Goal: Transaction & Acquisition: Purchase product/service

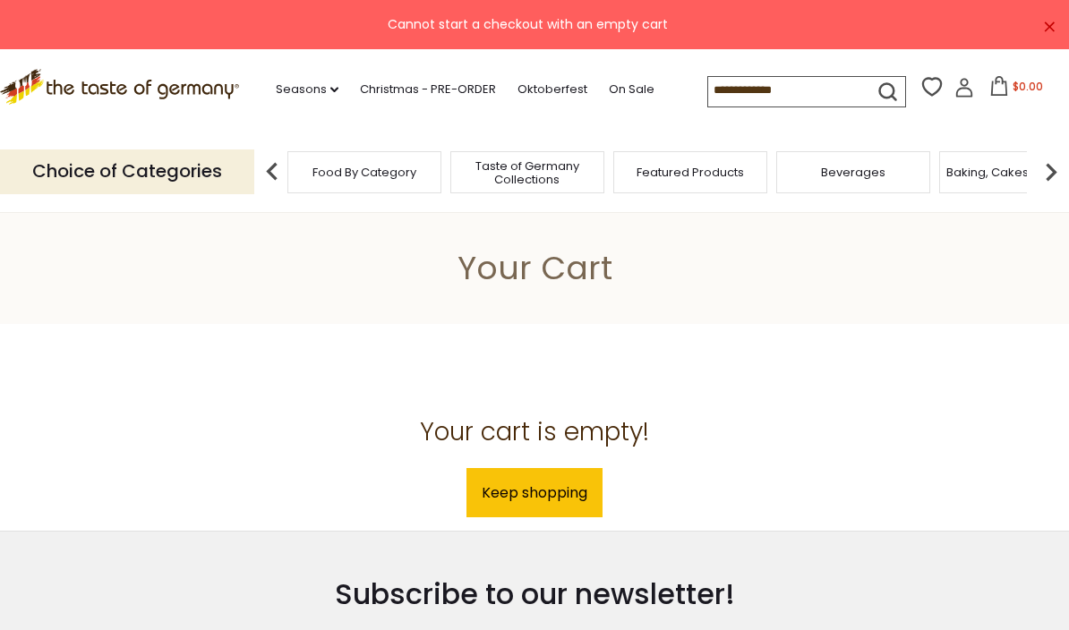
click at [391, 87] on link "Christmas - PRE-ORDER" at bounding box center [428, 90] width 136 height 20
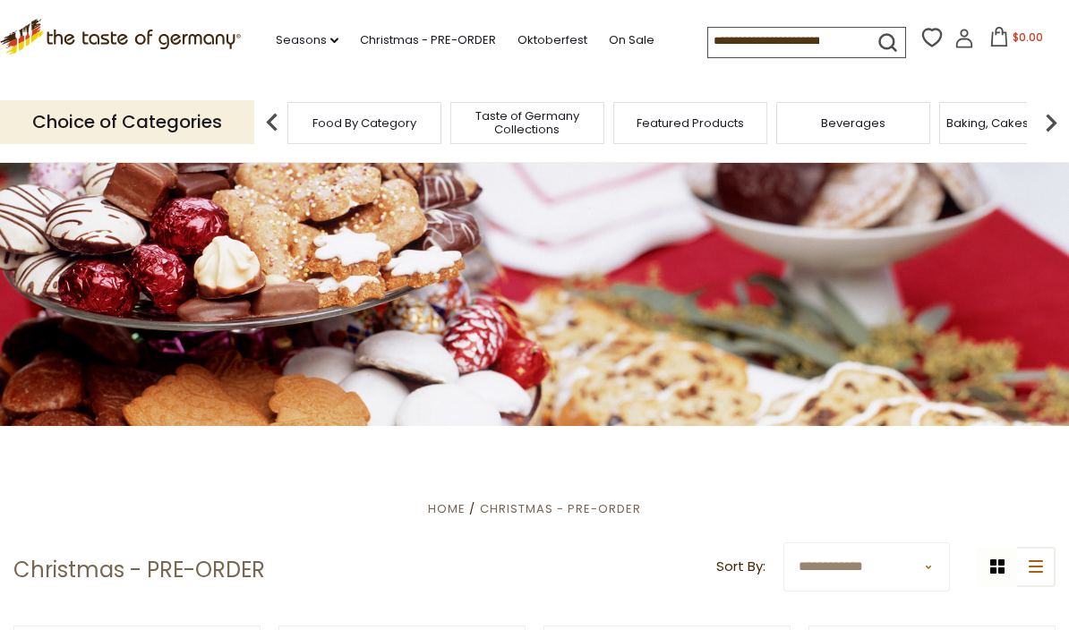
click at [708, 47] on input at bounding box center [783, 40] width 151 height 25
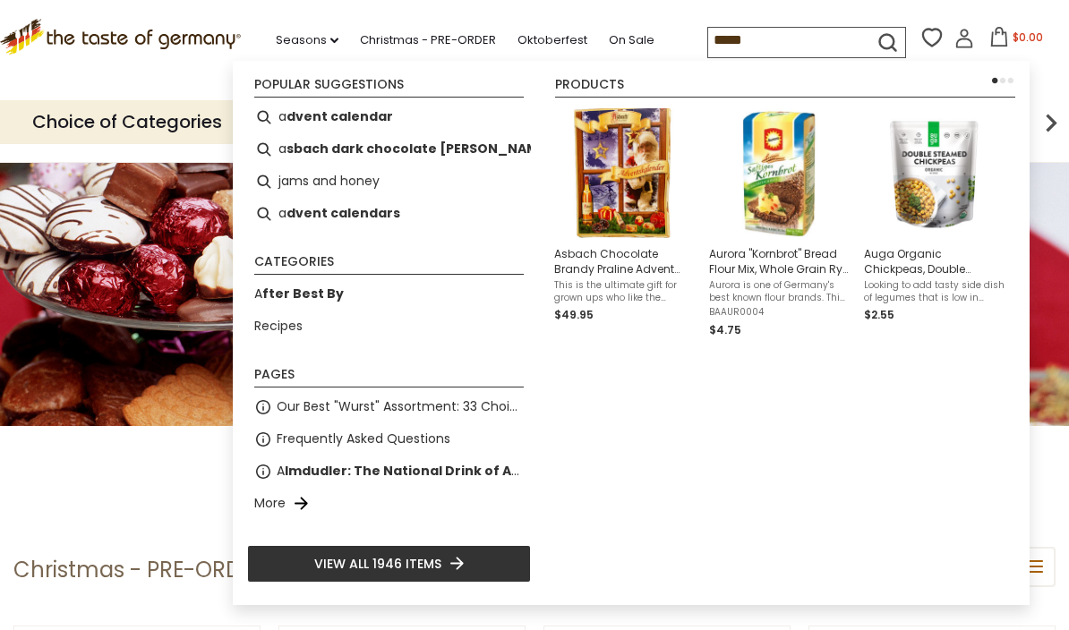
type input "******"
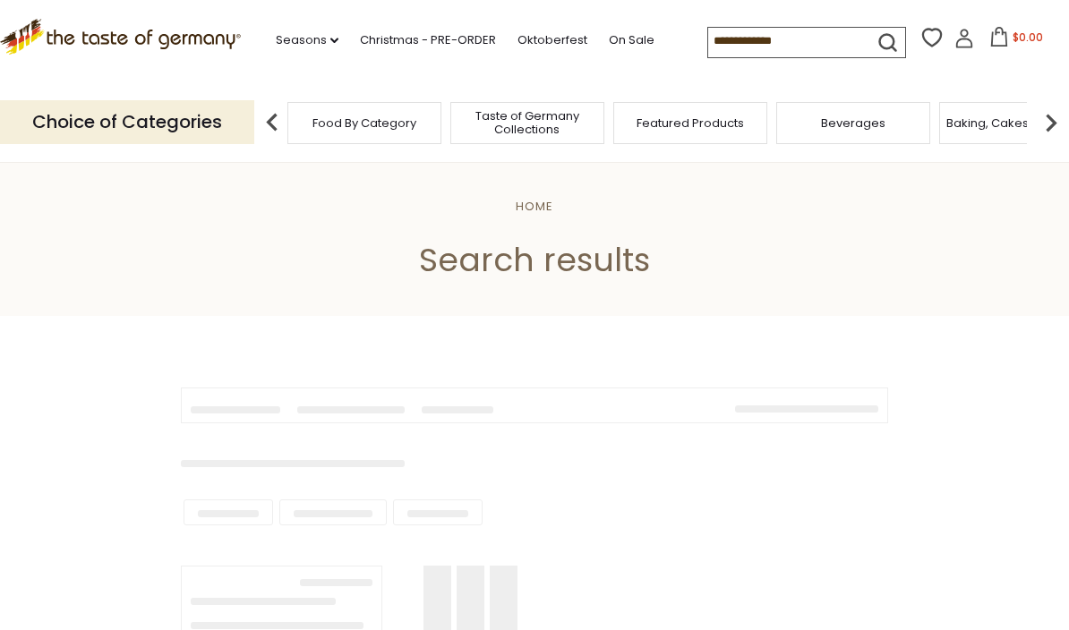
type input "******"
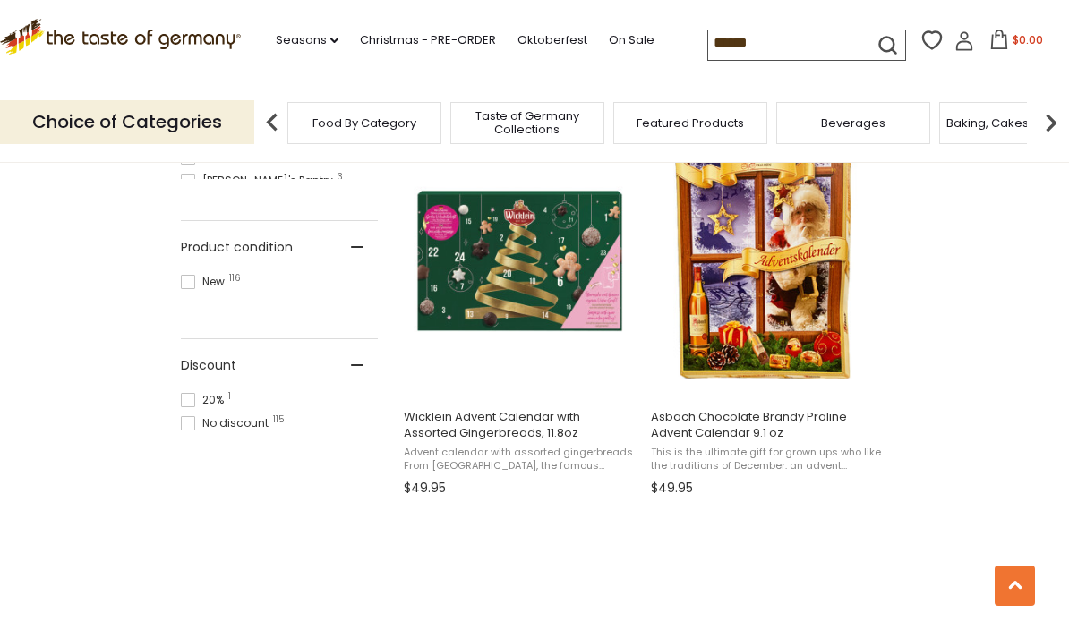
scroll to position [1152, 0]
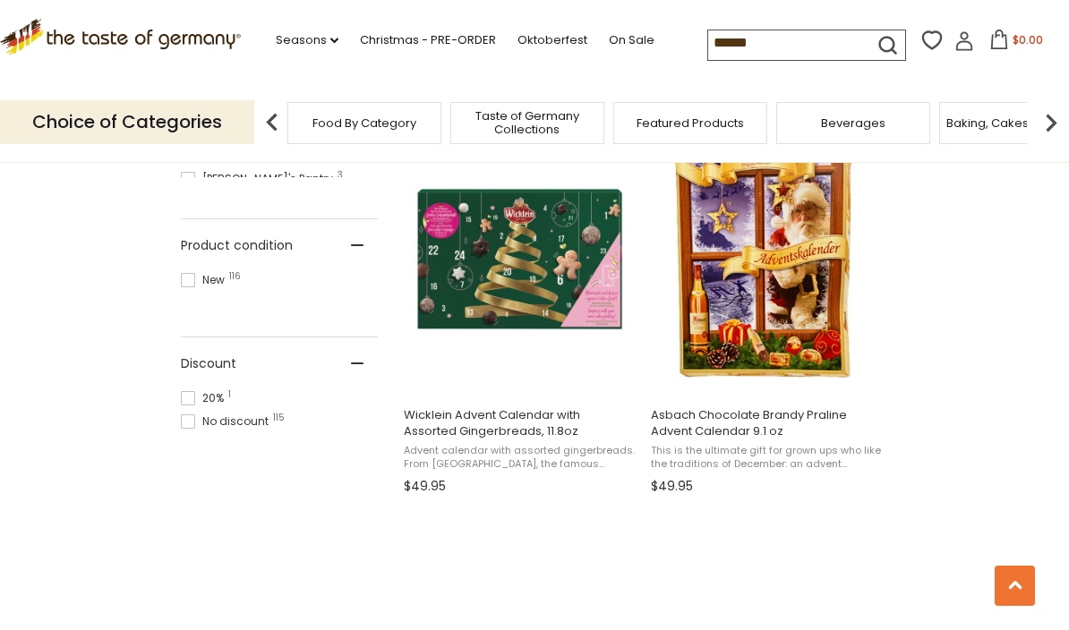
click at [724, 430] on span "Asbach Chocolate Brandy Praline Advent Calendar 9.1 oz" at bounding box center [767, 423] width 232 height 32
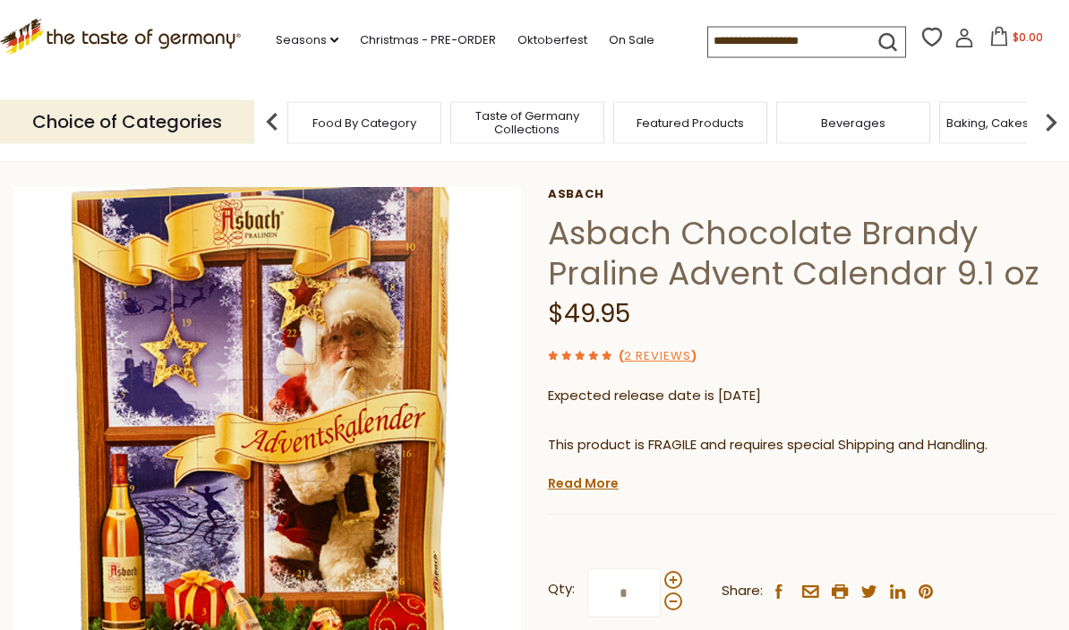
scroll to position [66, 0]
click at [585, 482] on link "Read More" at bounding box center [583, 483] width 71 height 18
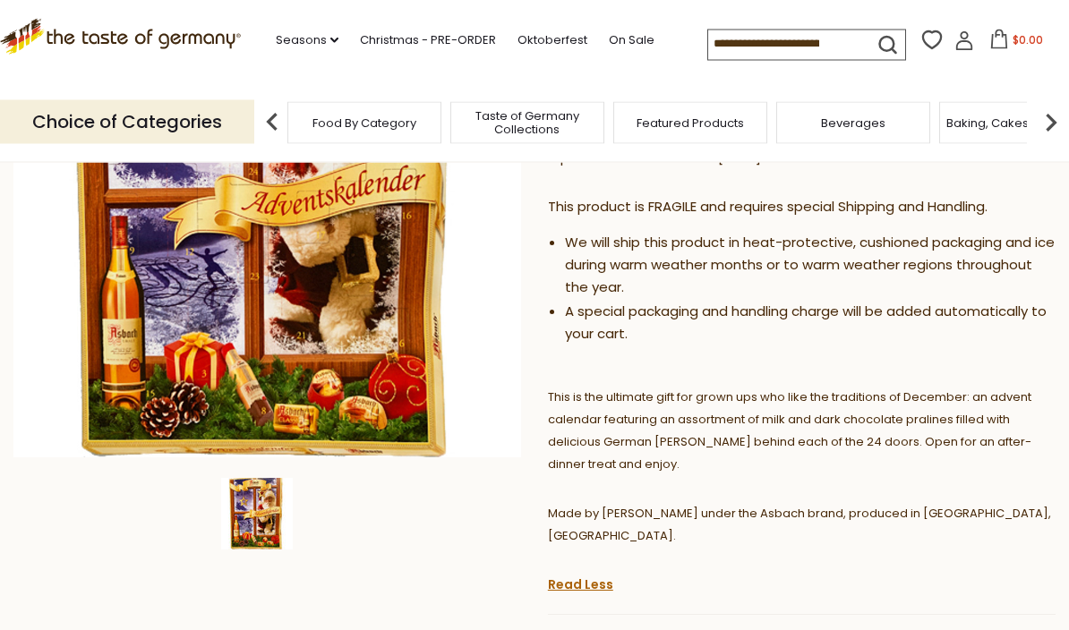
scroll to position [298, 0]
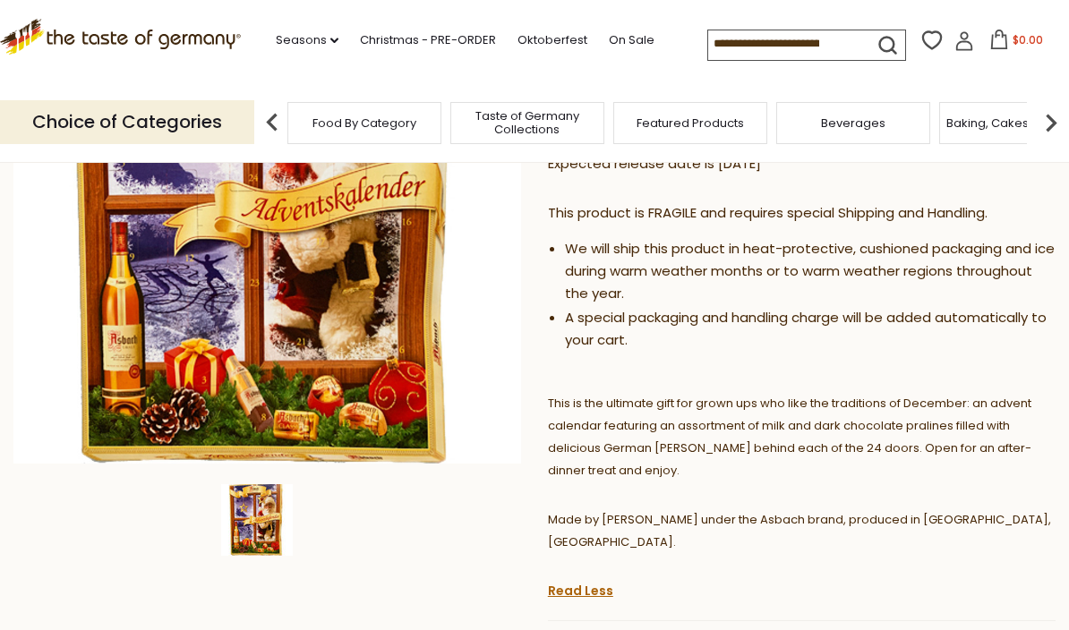
click at [278, 119] on img at bounding box center [272, 123] width 36 height 36
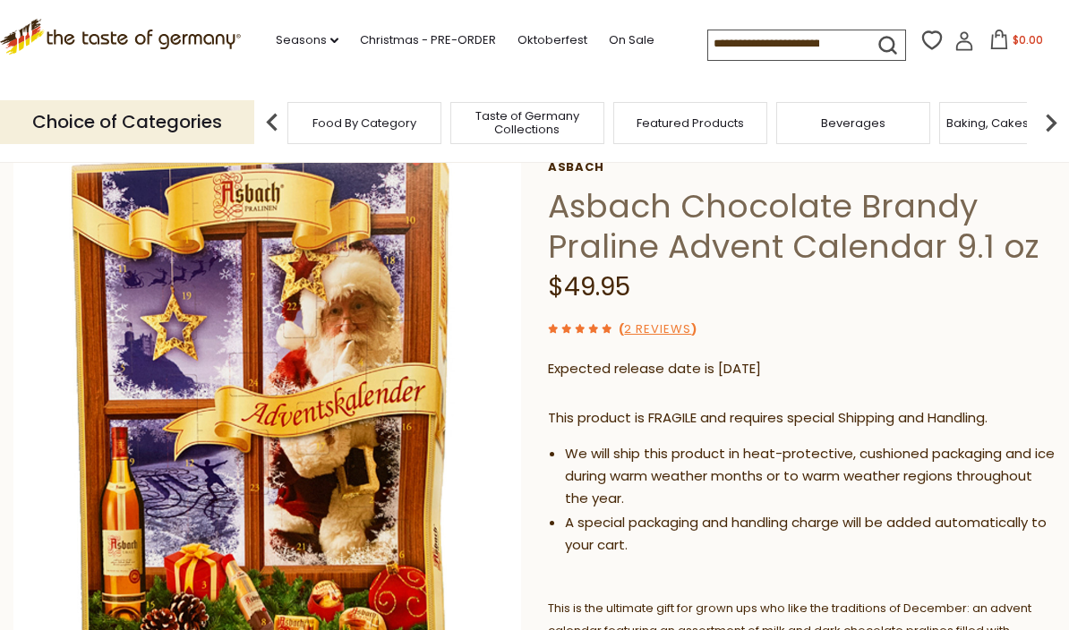
scroll to position [0, 0]
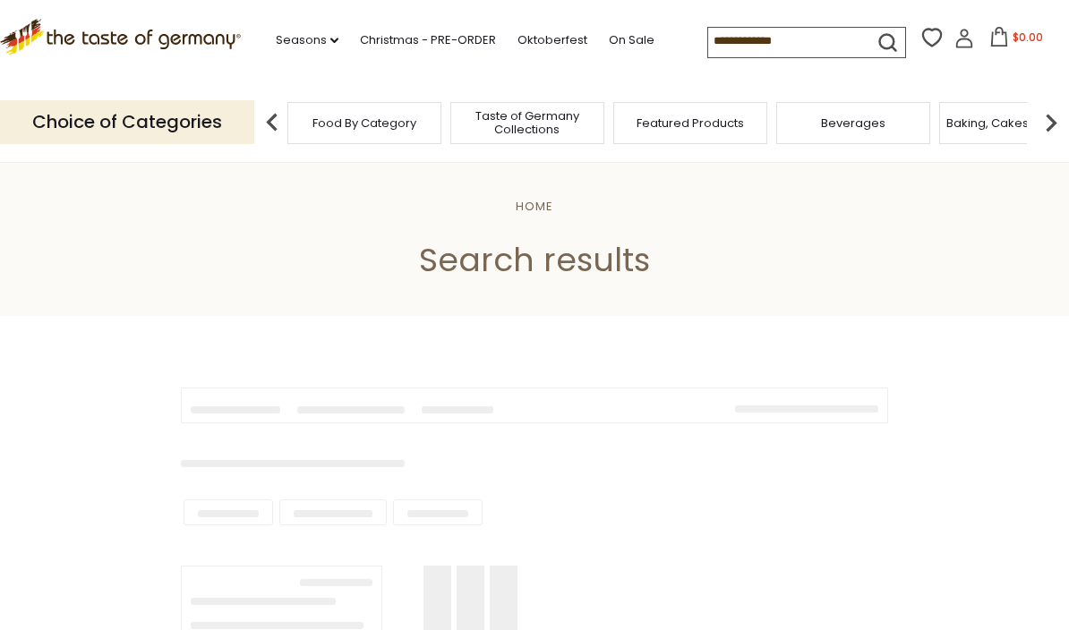
type input "******"
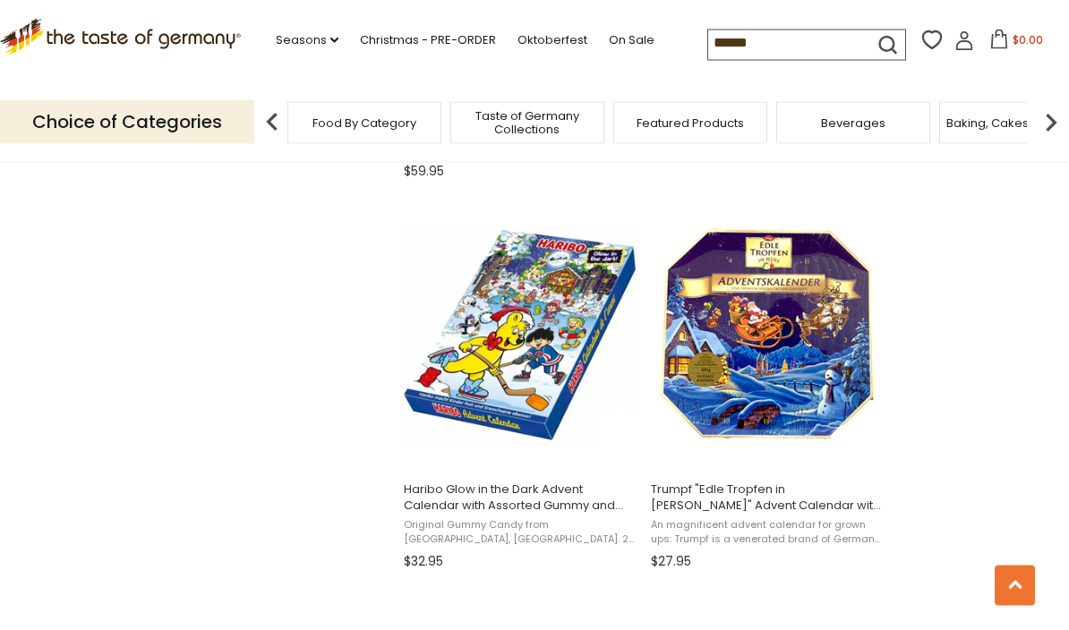
scroll to position [1858, 0]
click at [759, 508] on span "Trumpf "Edle Tropfen in [PERSON_NAME]" Advent Calendar with [PERSON_NAME], 10.6…" at bounding box center [767, 498] width 232 height 32
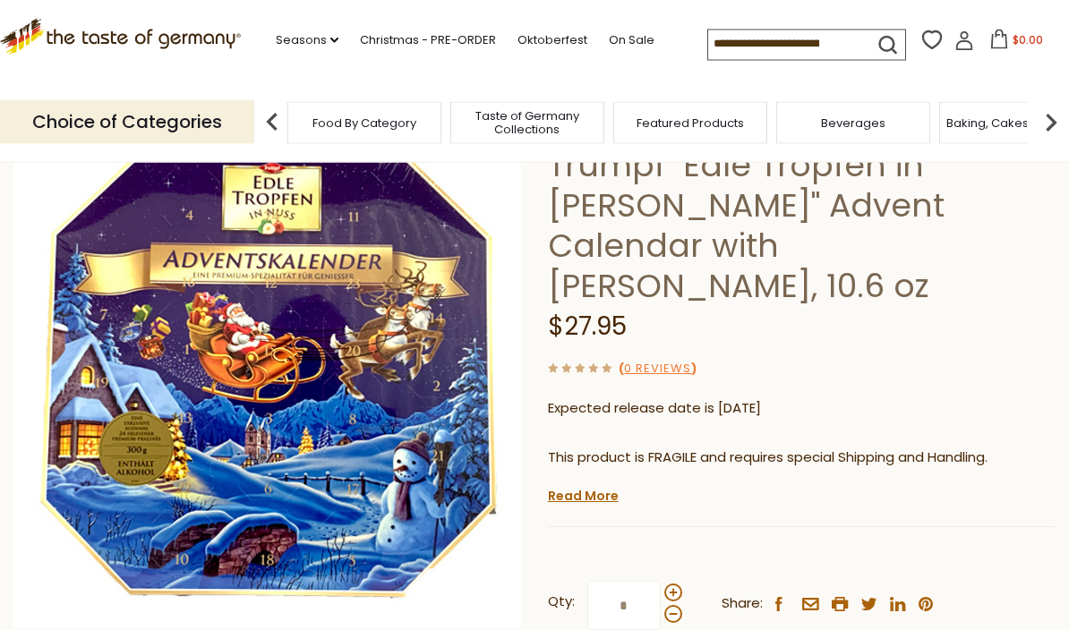
scroll to position [134, 0]
click at [592, 487] on link "Read More" at bounding box center [583, 496] width 71 height 18
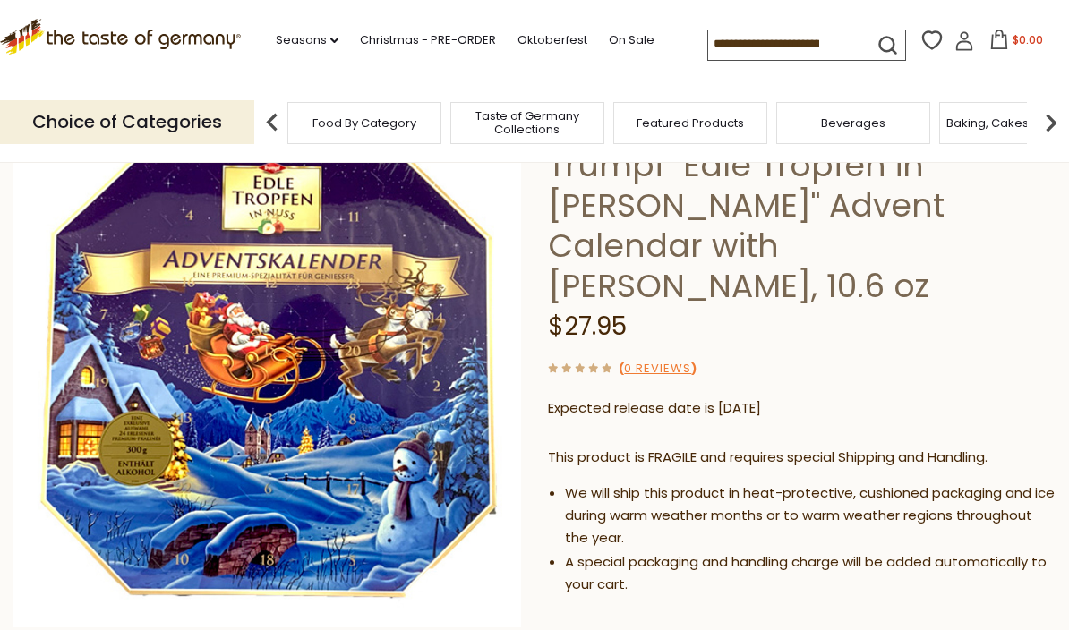
click at [705, 549] on div "This product is FRAGILE and requires special Shipping and Handling. We will shi…" at bounding box center [801, 528] width 507 height 190
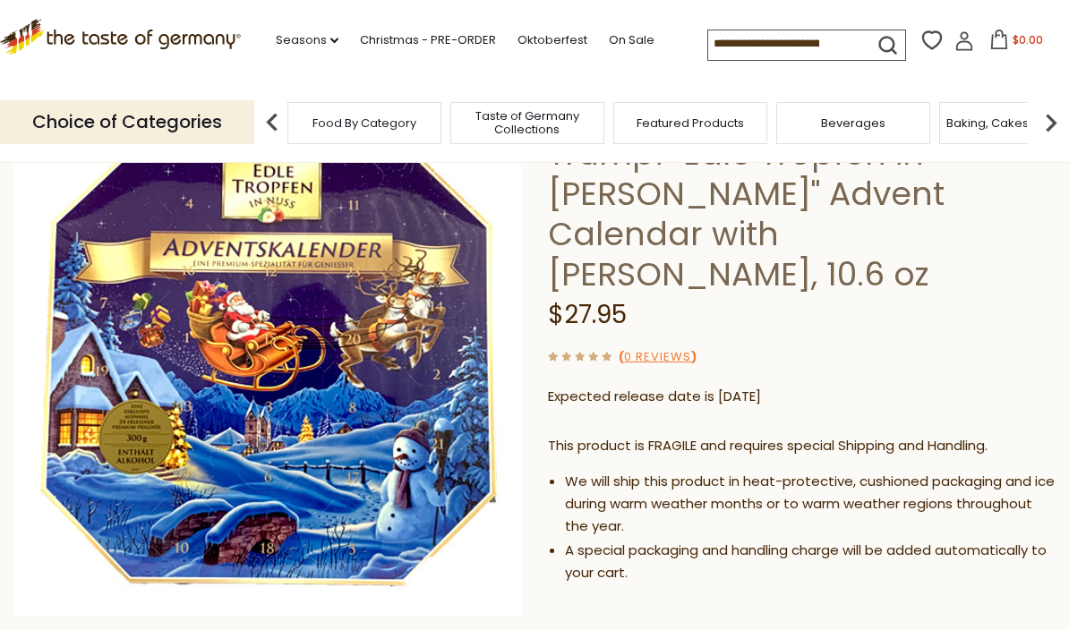
scroll to position [145, 0]
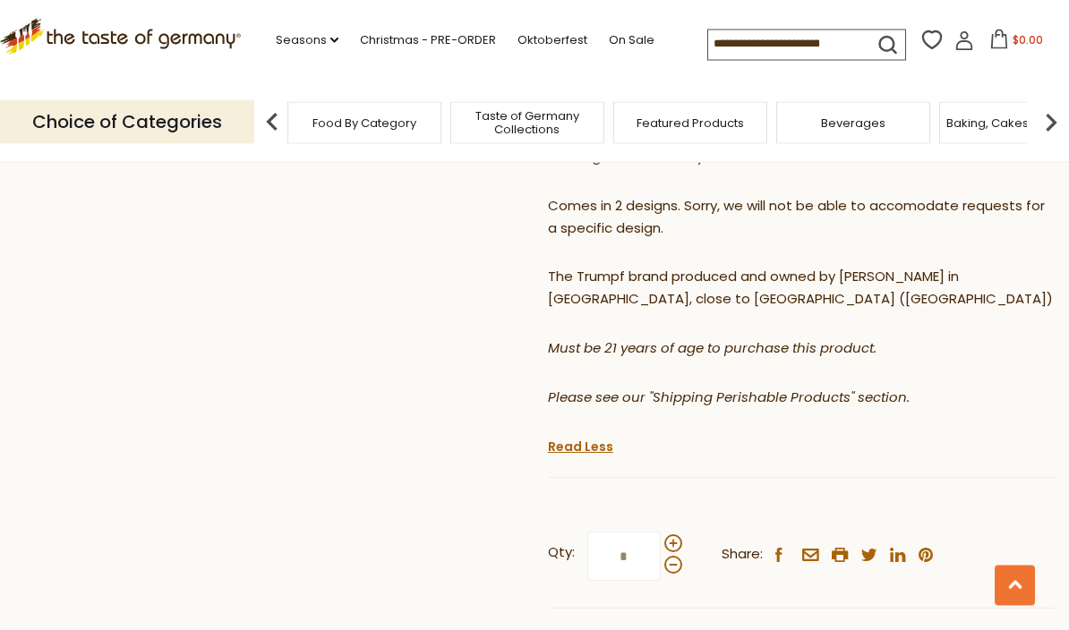
scroll to position [759, 0]
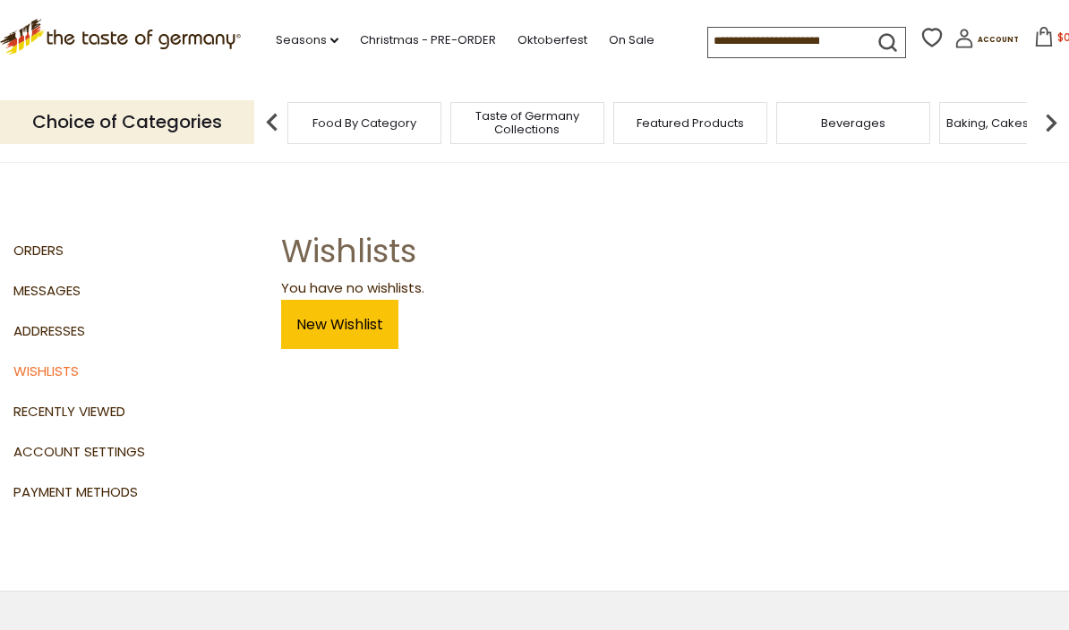
click at [356, 329] on link "New Wishlist" at bounding box center [339, 324] width 117 height 49
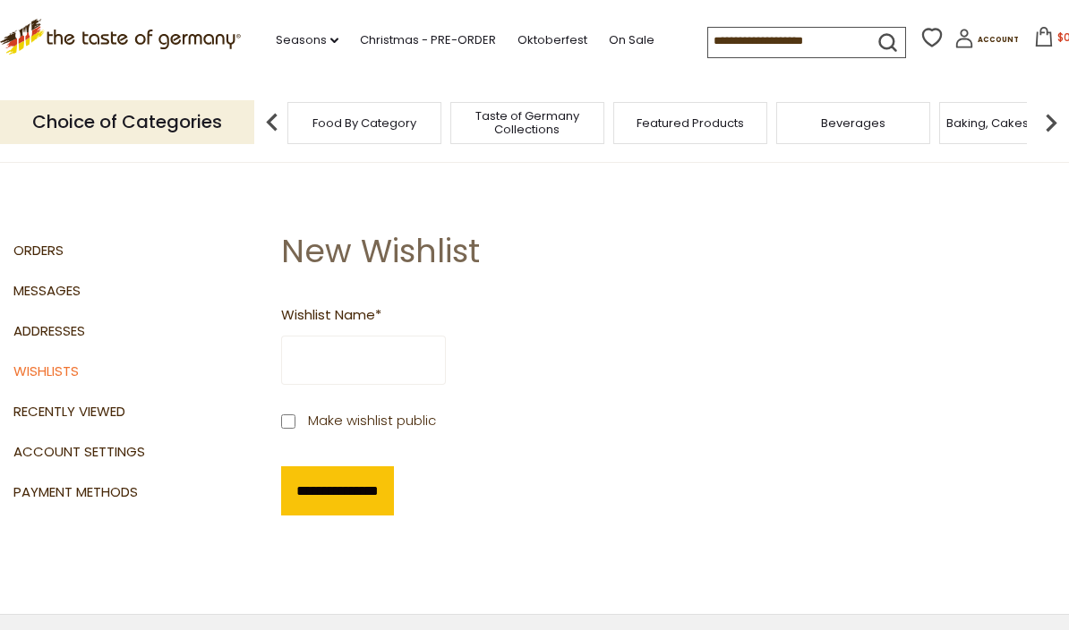
click at [396, 371] on input "Wishlist Name *" at bounding box center [363, 360] width 165 height 49
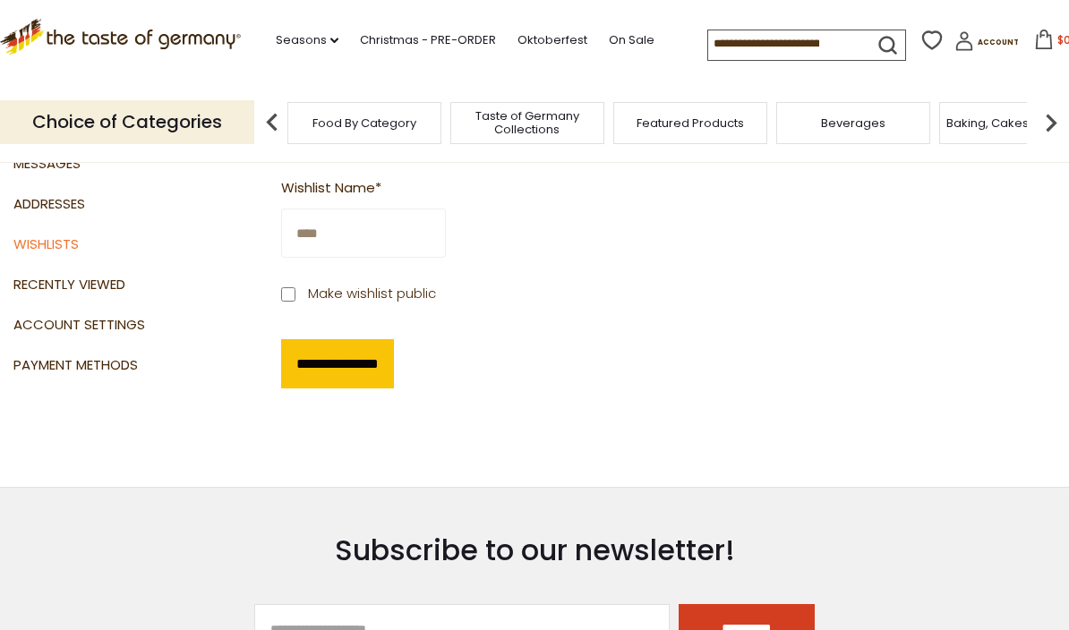
scroll to position [129, 0]
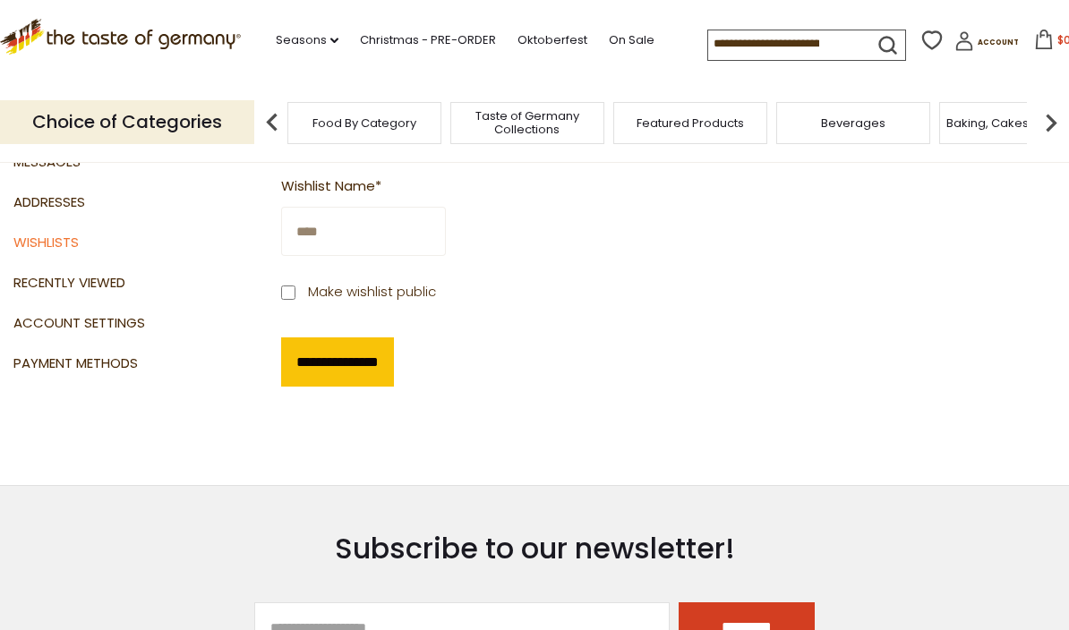
type input "****"
click at [368, 363] on input "**********" at bounding box center [337, 361] width 113 height 49
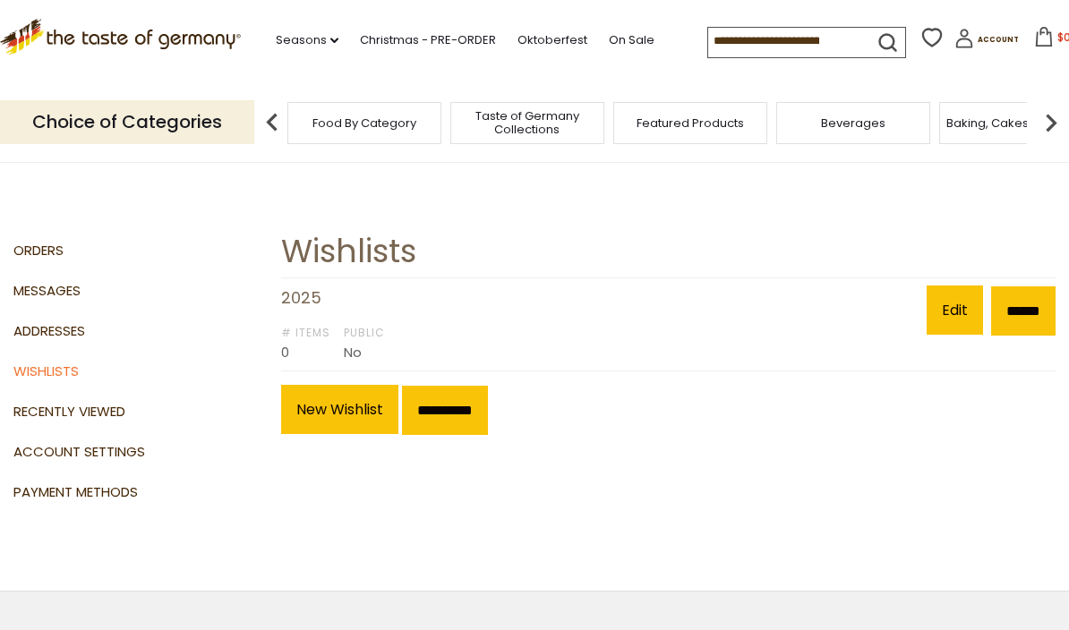
click at [708, 50] on input at bounding box center [783, 40] width 151 height 25
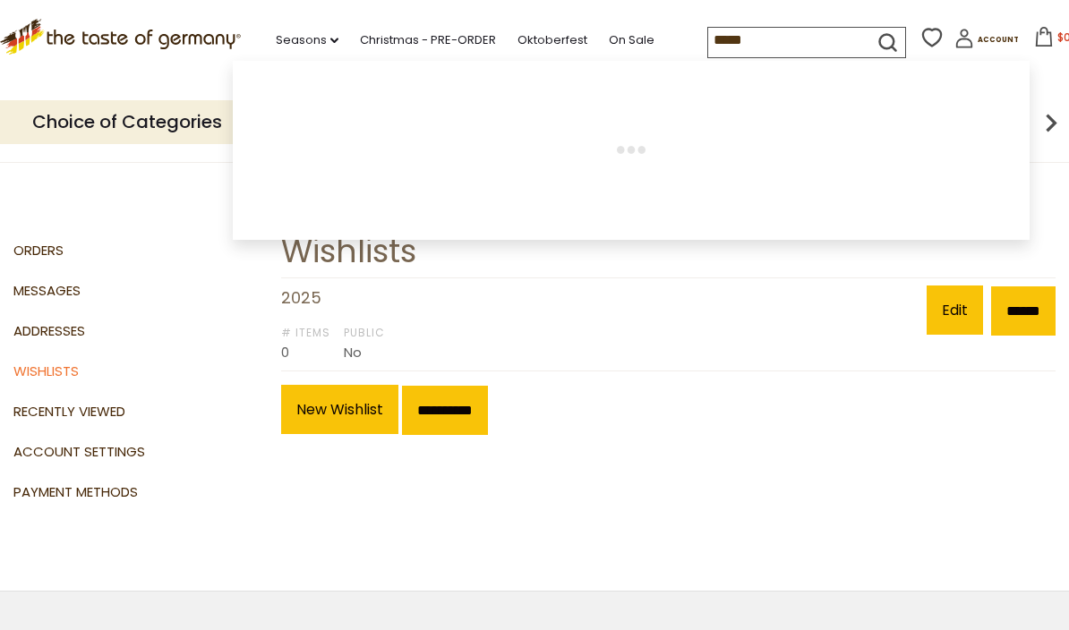
type input "******"
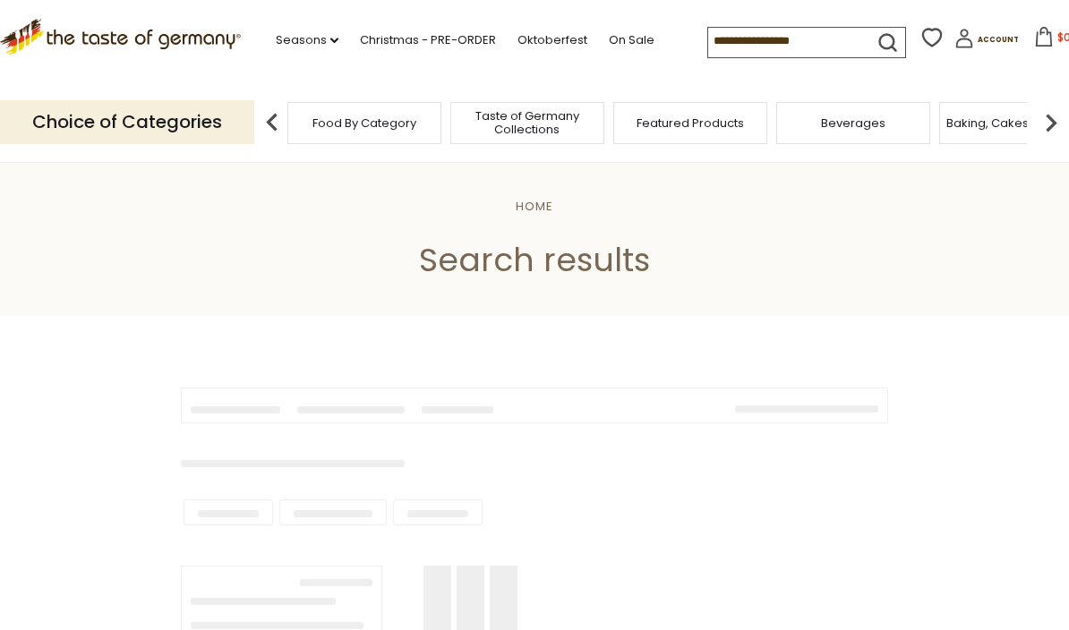
type input "******"
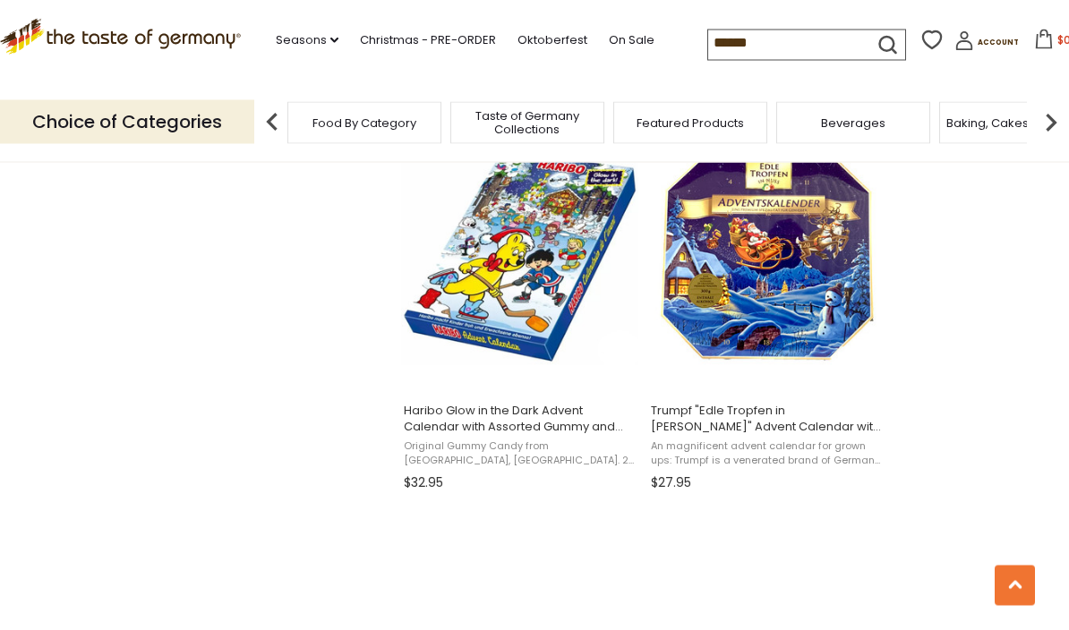
scroll to position [1937, 0]
click at [788, 428] on span "Trumpf "Edle Tropfen in [PERSON_NAME]" Advent Calendar with [PERSON_NAME], 10.6…" at bounding box center [767, 419] width 232 height 32
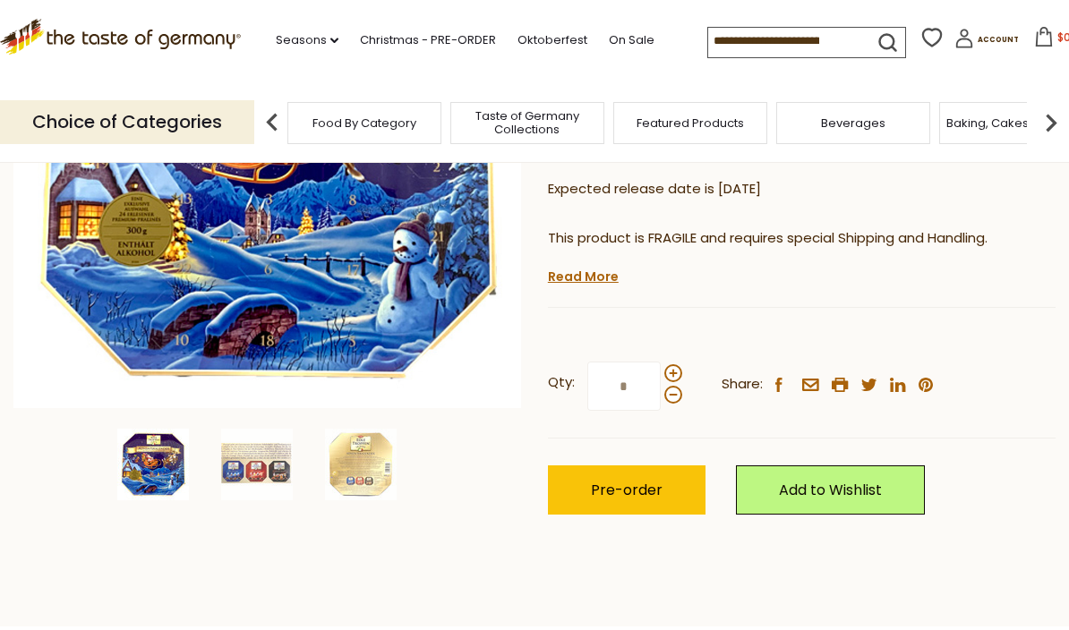
scroll to position [356, 0]
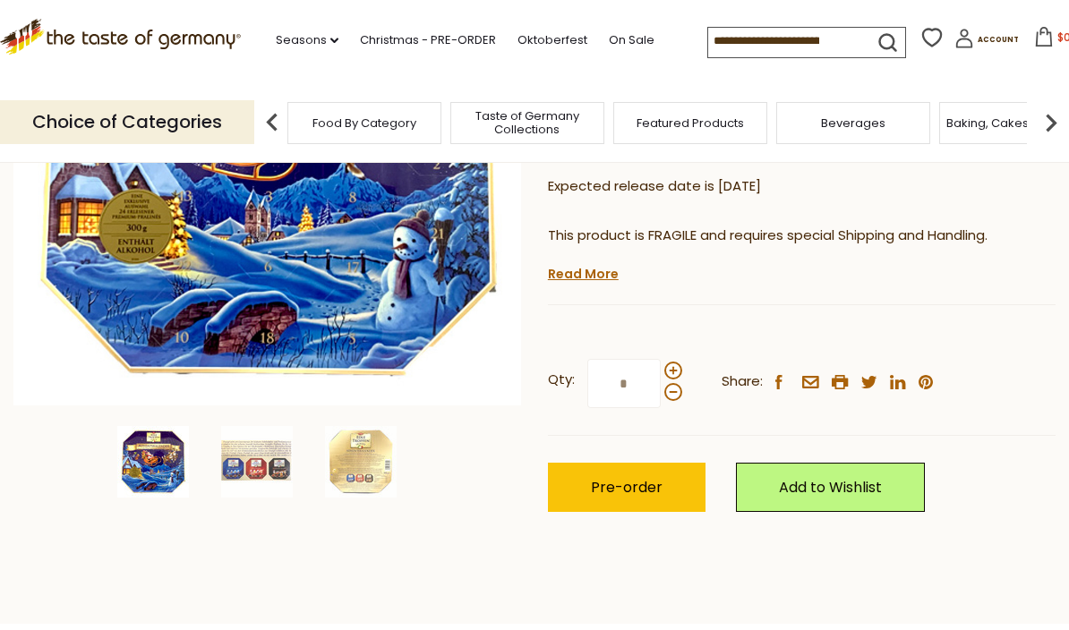
click at [845, 463] on link "Add to Wishlist" at bounding box center [830, 487] width 189 height 49
click at [784, 538] on link "2025" at bounding box center [786, 547] width 31 height 19
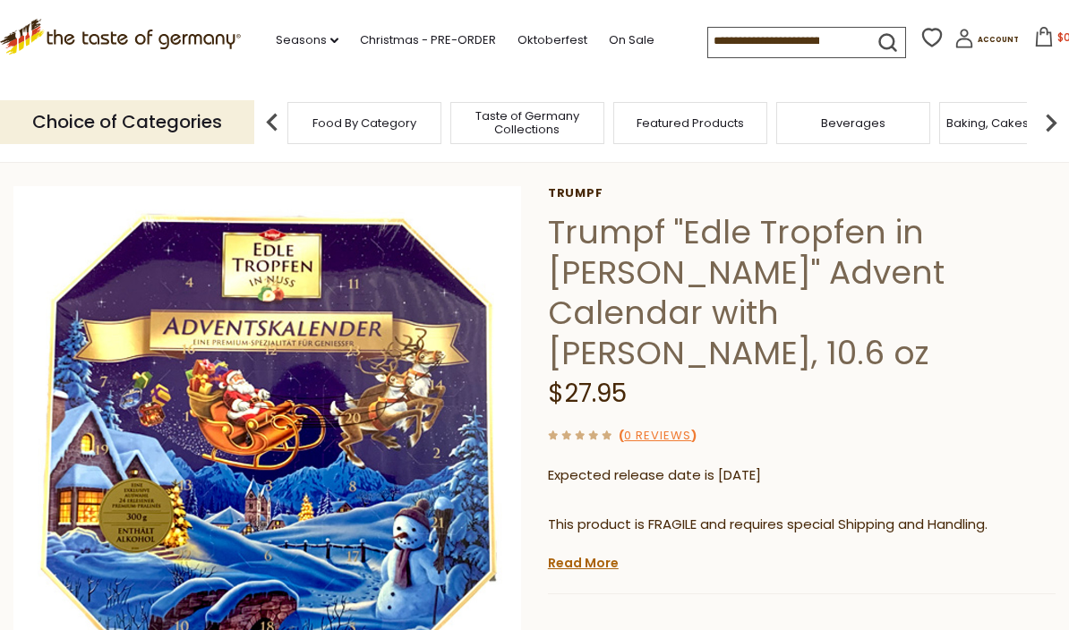
scroll to position [0, 0]
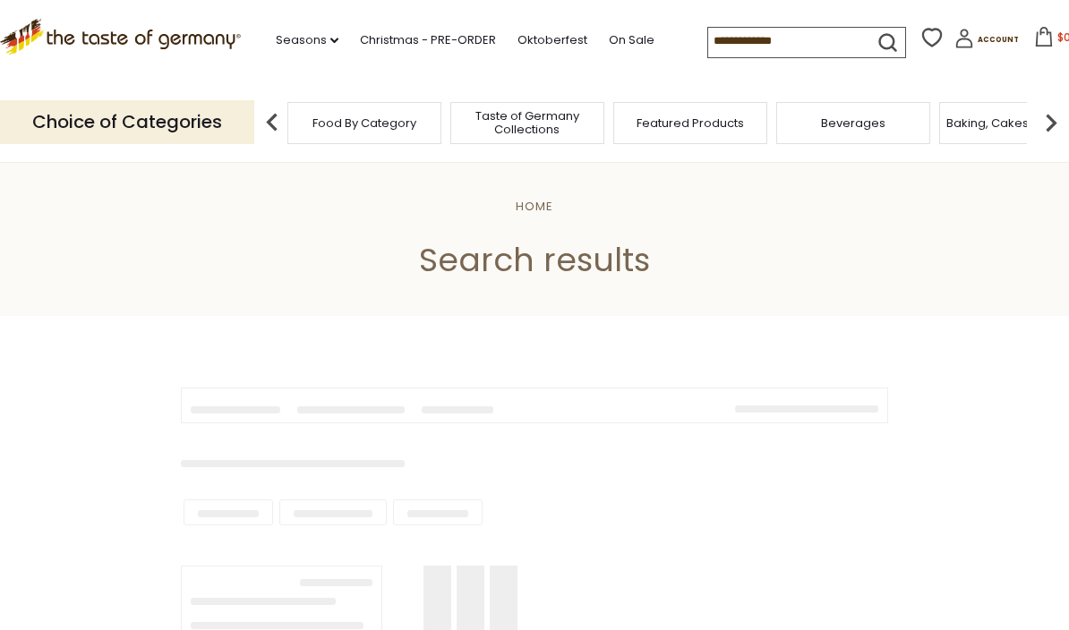
type input "******"
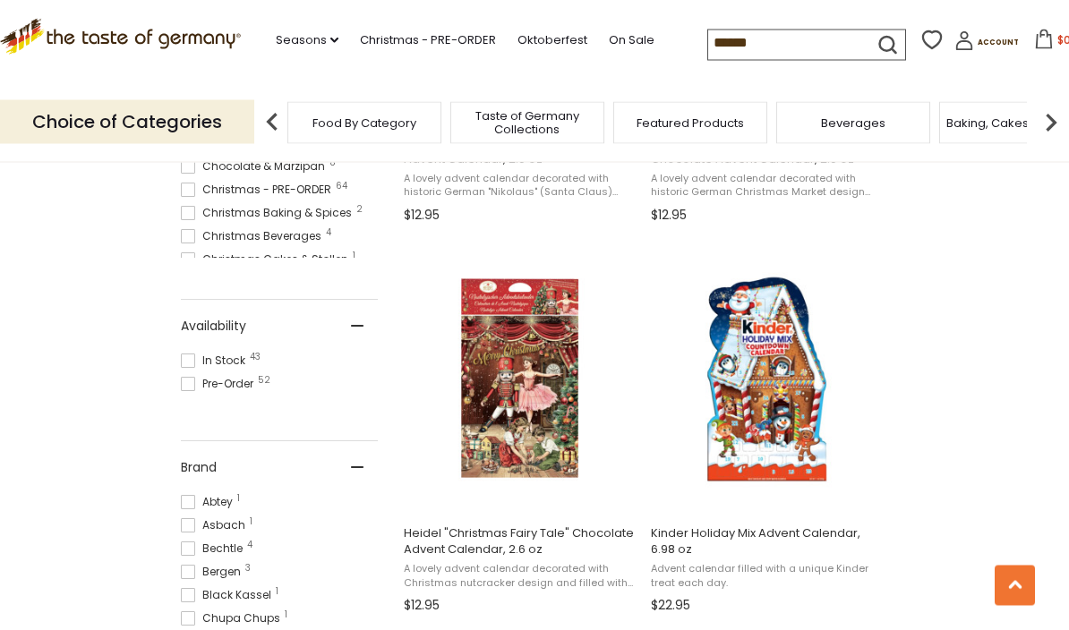
scroll to position [643, 0]
click at [759, 533] on span "Kinder Holiday Mix Advent Calendar, 6.98 oz" at bounding box center [767, 541] width 232 height 32
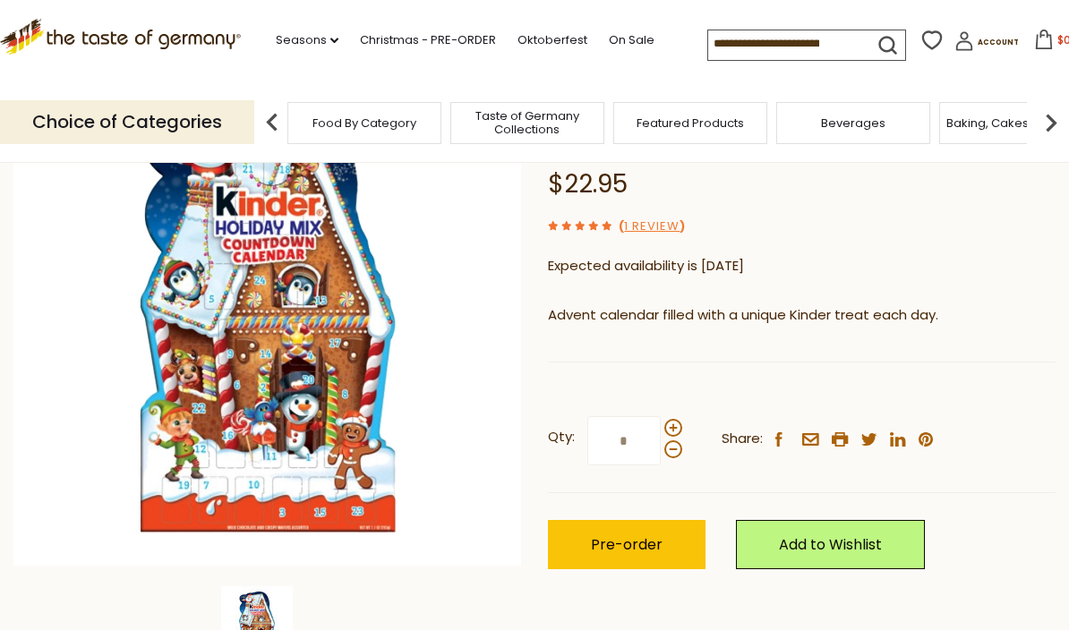
scroll to position [194, 0]
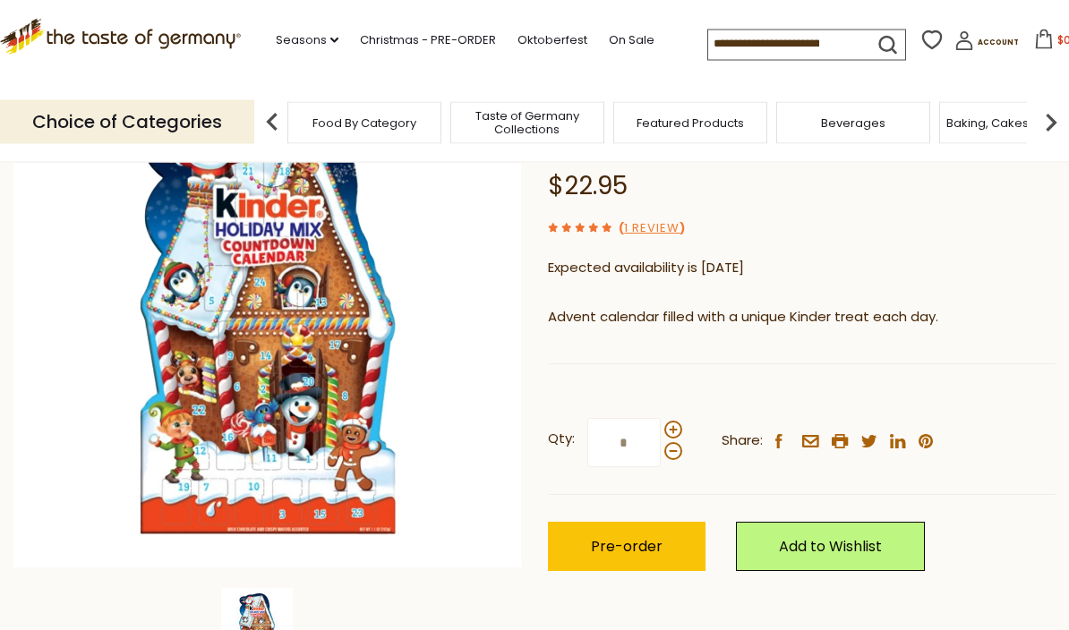
click at [660, 226] on link "1 Review" at bounding box center [651, 229] width 55 height 19
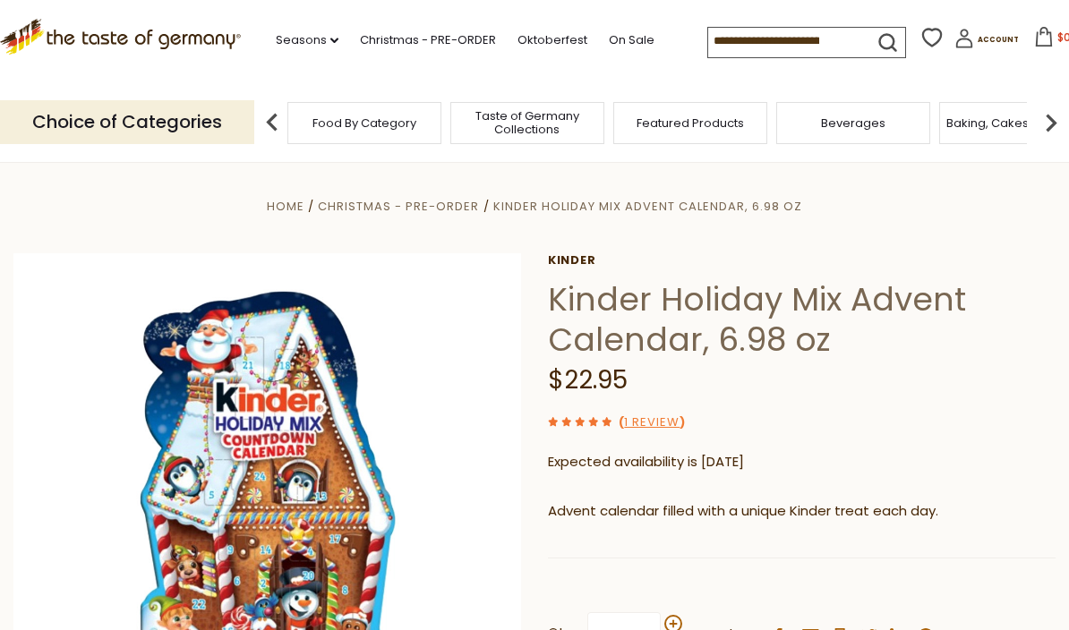
click at [661, 418] on link "1 Review" at bounding box center [651, 422] width 55 height 19
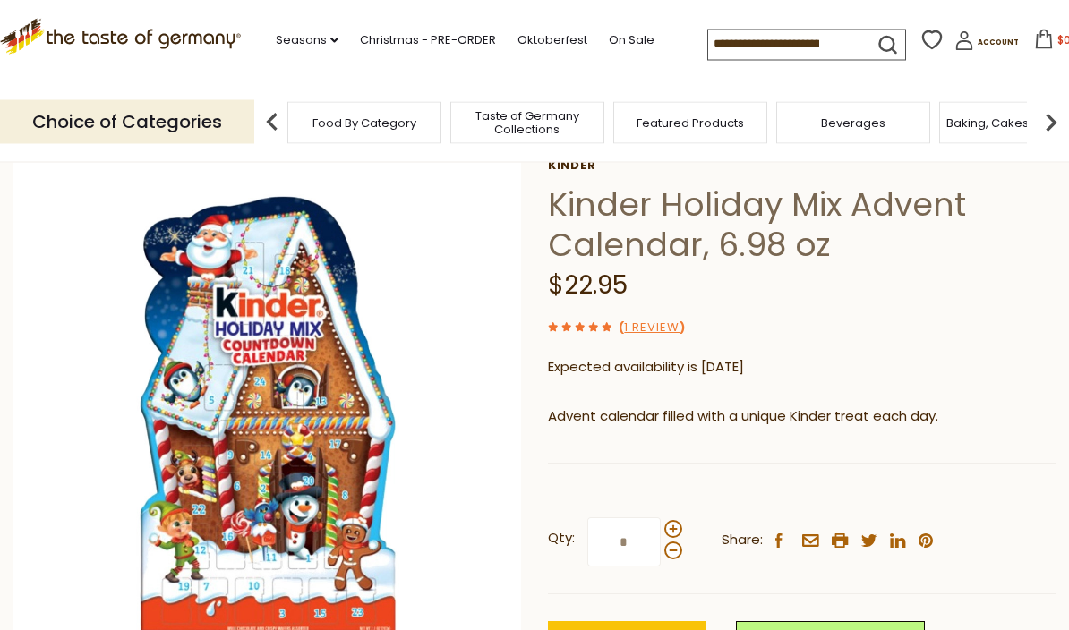
scroll to position [92, 0]
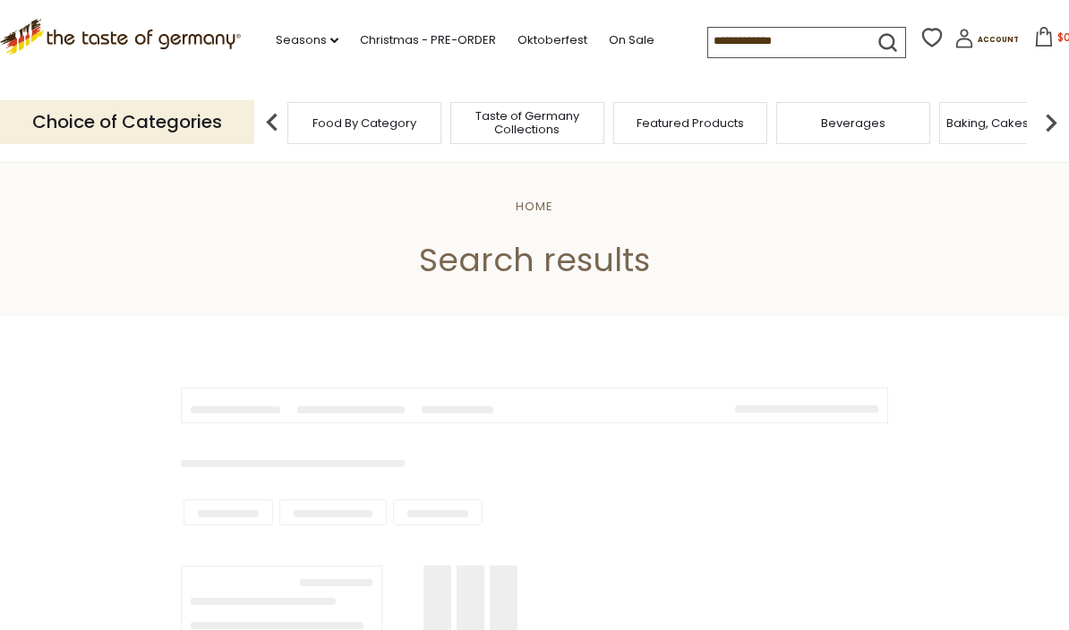
type input "******"
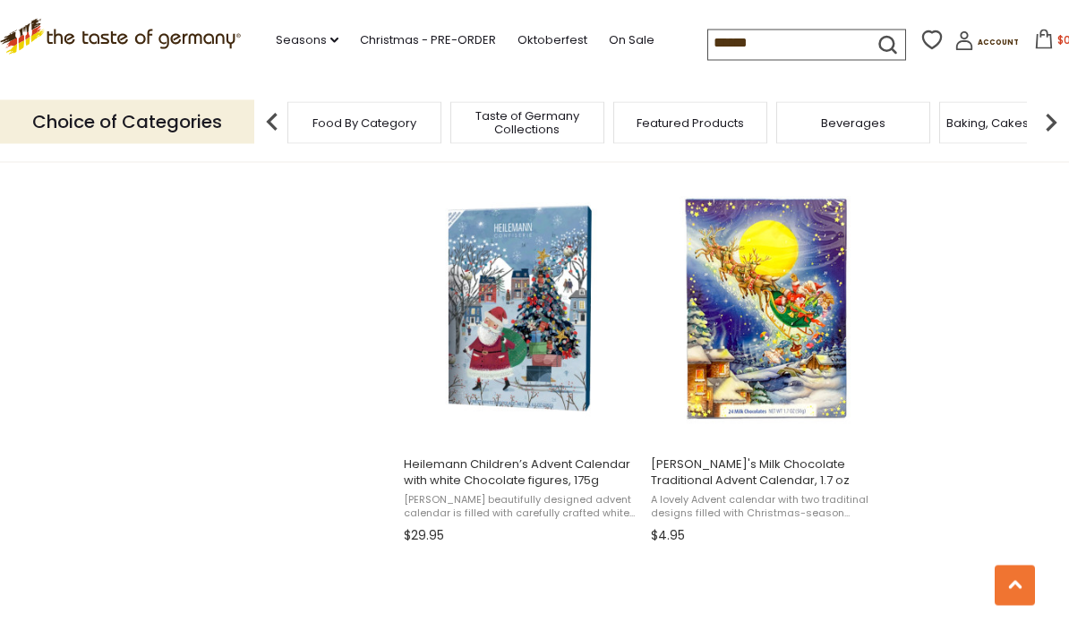
scroll to position [2274, 0]
click at [724, 477] on span "Erika's Milk Chocolate Traditional Advent Calendar, 1.7 oz" at bounding box center [767, 472] width 232 height 32
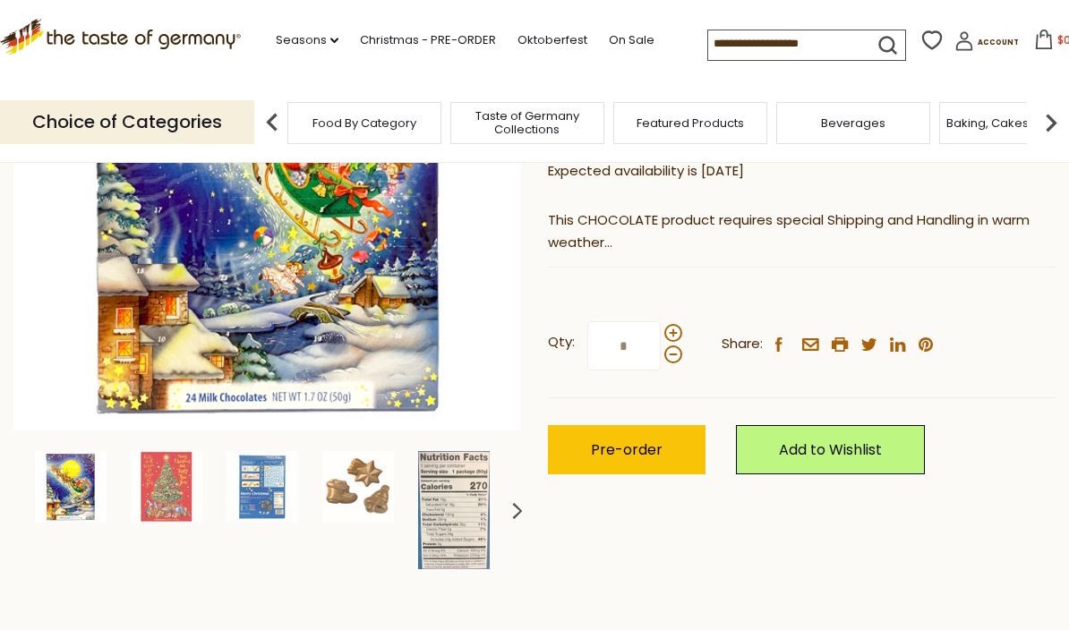
scroll to position [329, 0]
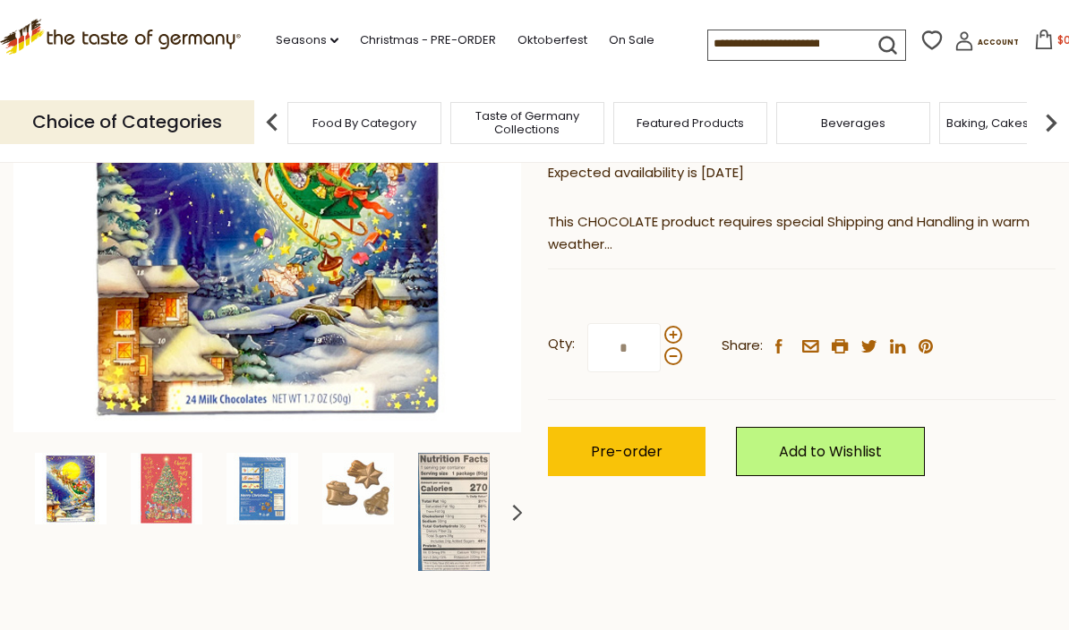
click at [257, 497] on img at bounding box center [262, 489] width 72 height 72
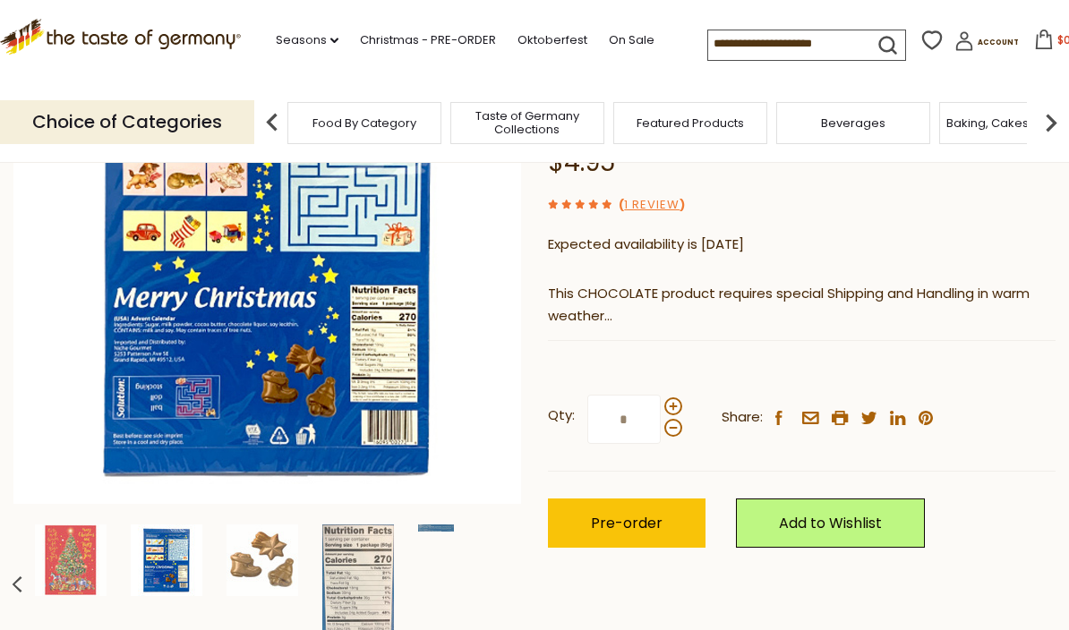
scroll to position [257, 0]
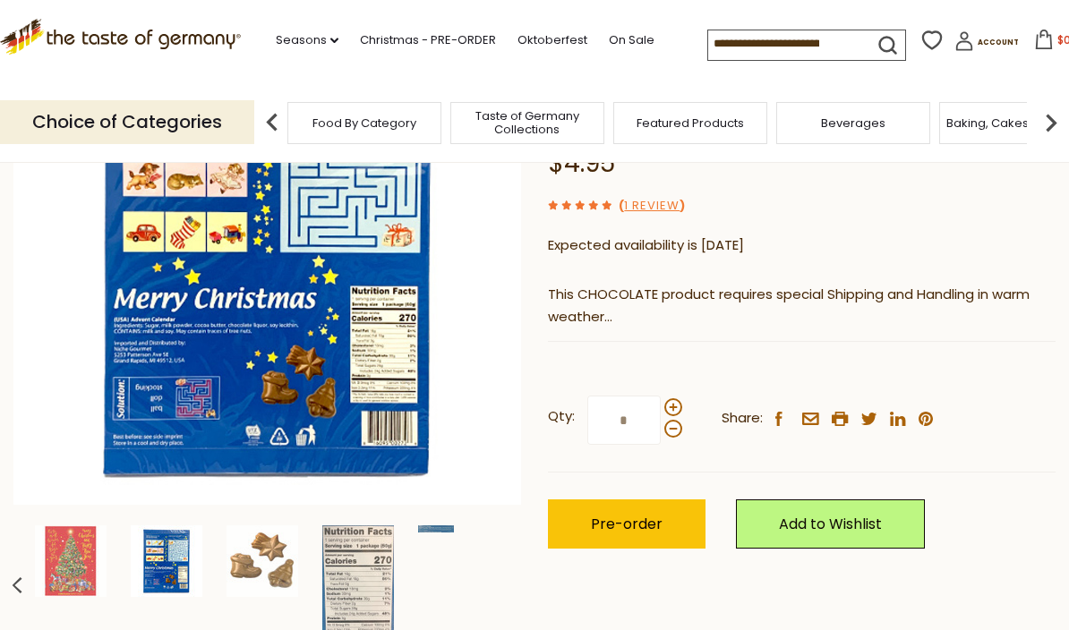
click at [824, 528] on link "Add to Wishlist" at bounding box center [830, 523] width 189 height 49
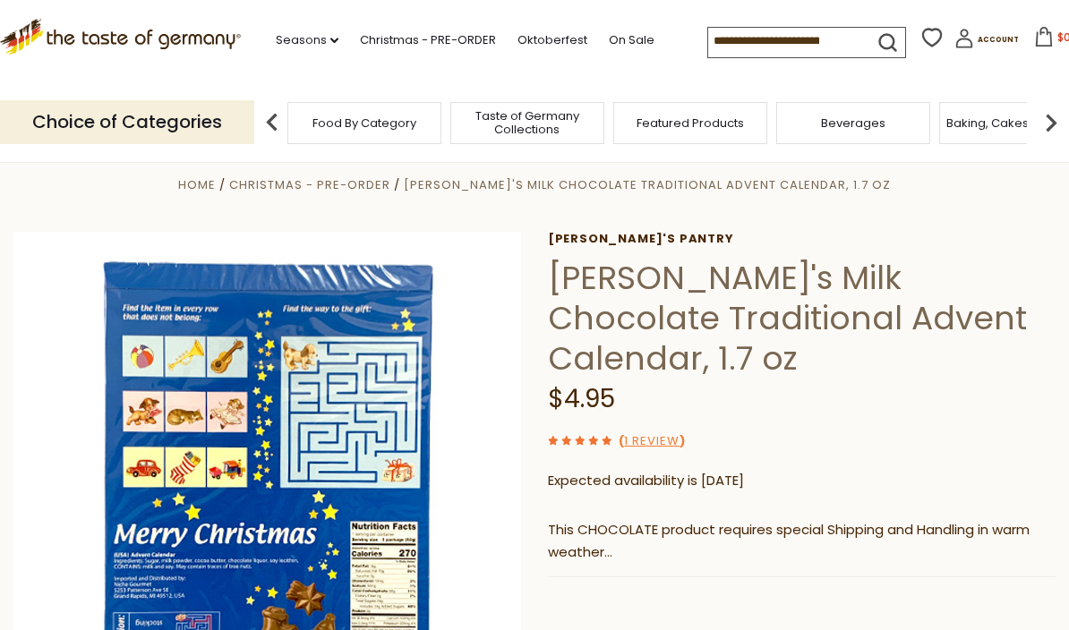
scroll to position [0, 0]
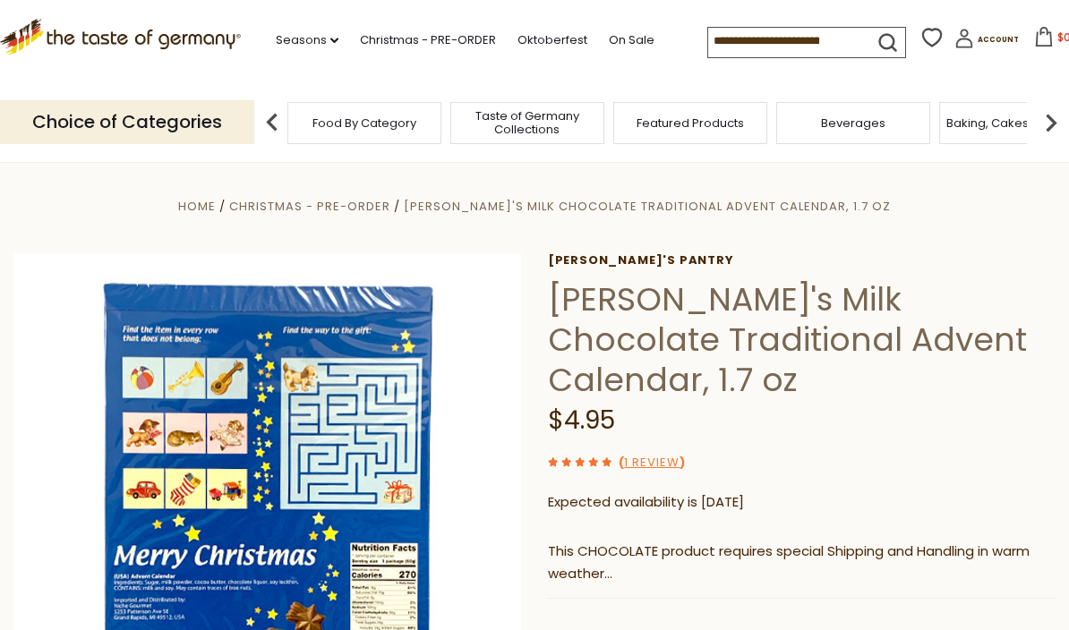
click at [543, 40] on link "Oktoberfest" at bounding box center [552, 40] width 70 height 20
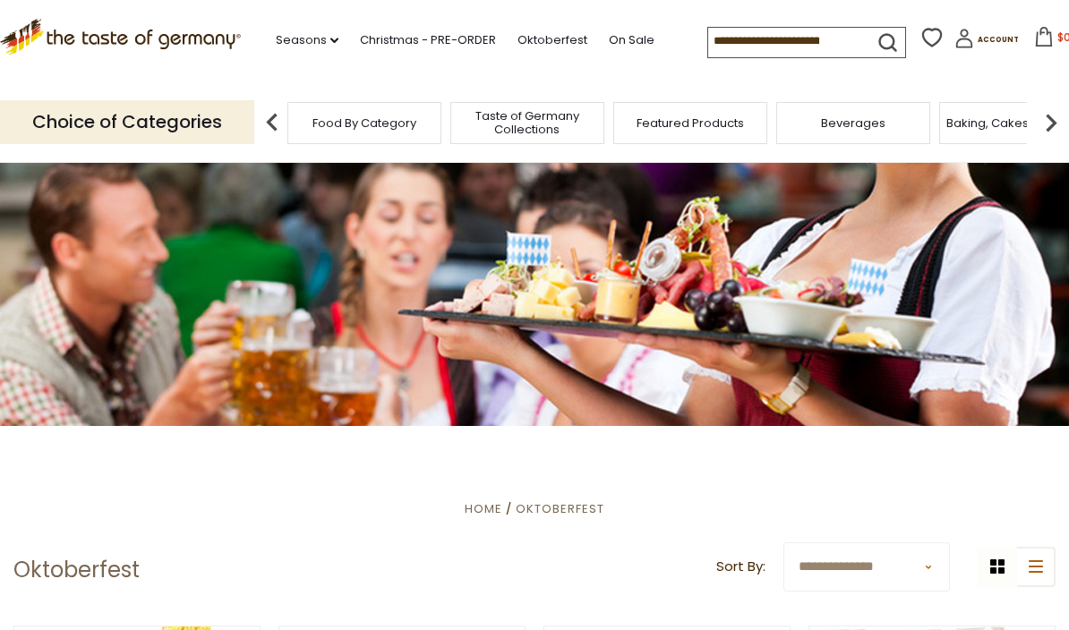
click at [388, 39] on link "Christmas - PRE-ORDER" at bounding box center [428, 40] width 136 height 20
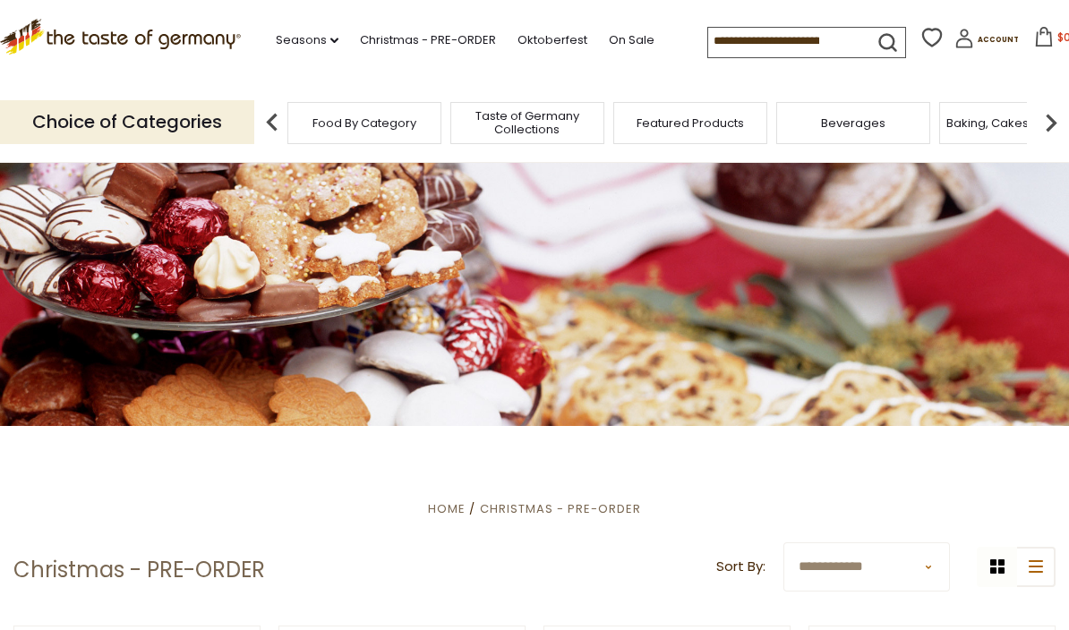
click at [1059, 131] on img at bounding box center [1051, 123] width 36 height 36
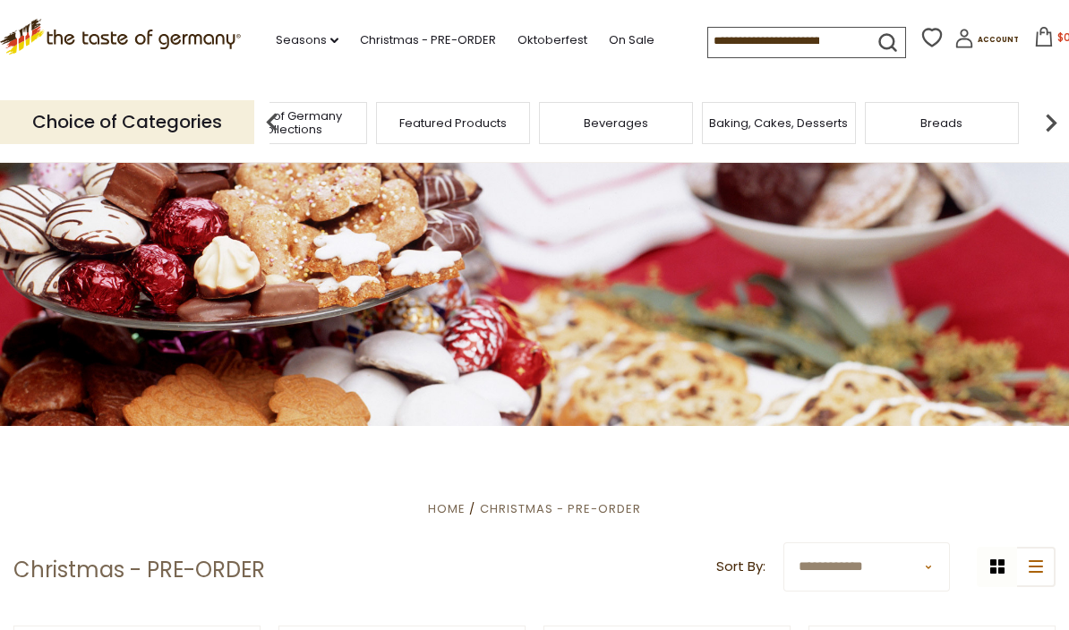
click at [1060, 115] on img at bounding box center [1051, 123] width 36 height 36
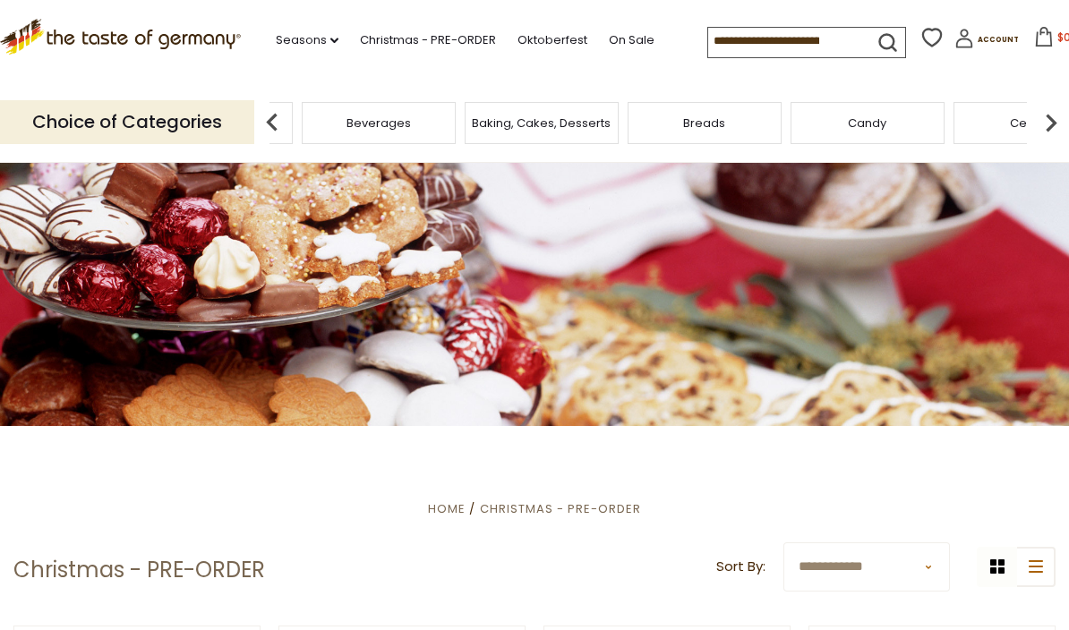
click at [1059, 113] on img at bounding box center [1051, 123] width 36 height 36
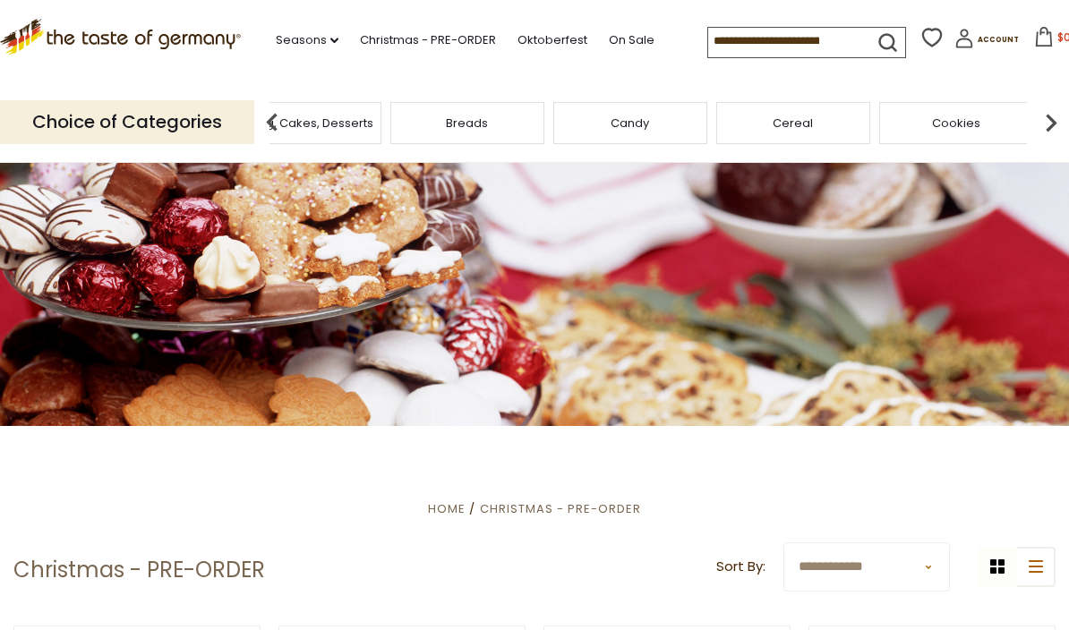
click at [1063, 130] on img at bounding box center [1051, 123] width 36 height 36
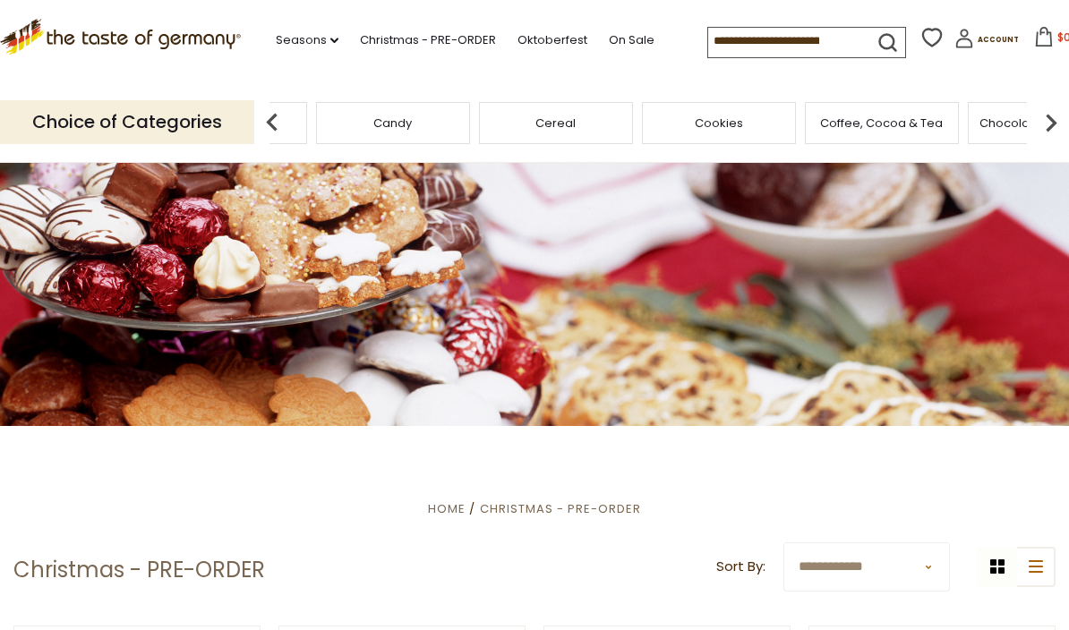
click at [1062, 126] on img at bounding box center [1051, 123] width 36 height 36
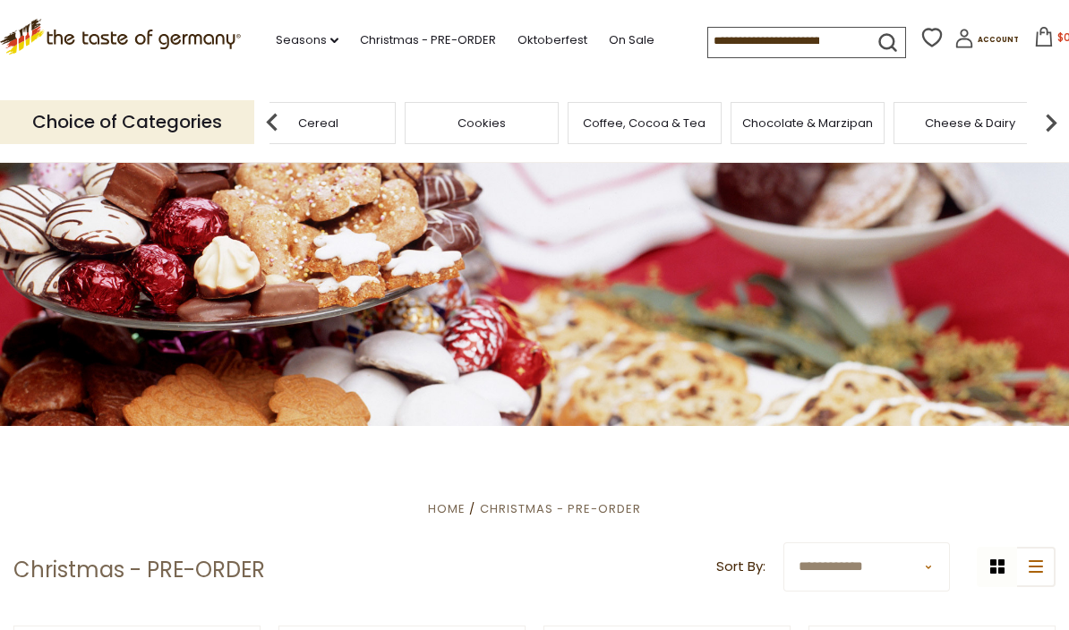
click at [1058, 121] on img at bounding box center [1051, 123] width 36 height 36
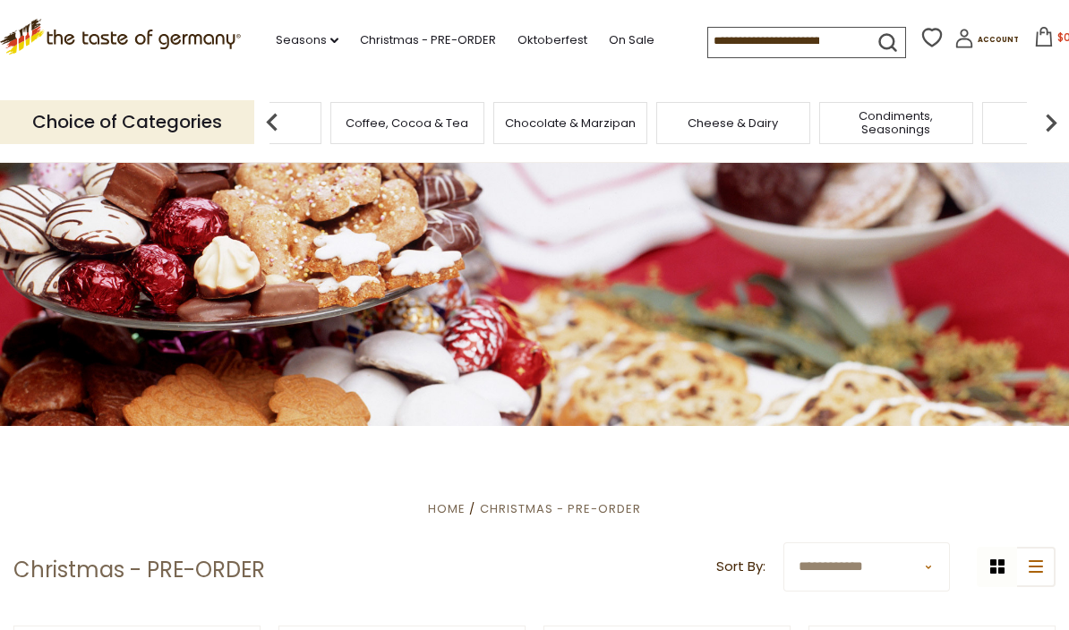
click at [1063, 118] on img at bounding box center [1051, 123] width 36 height 36
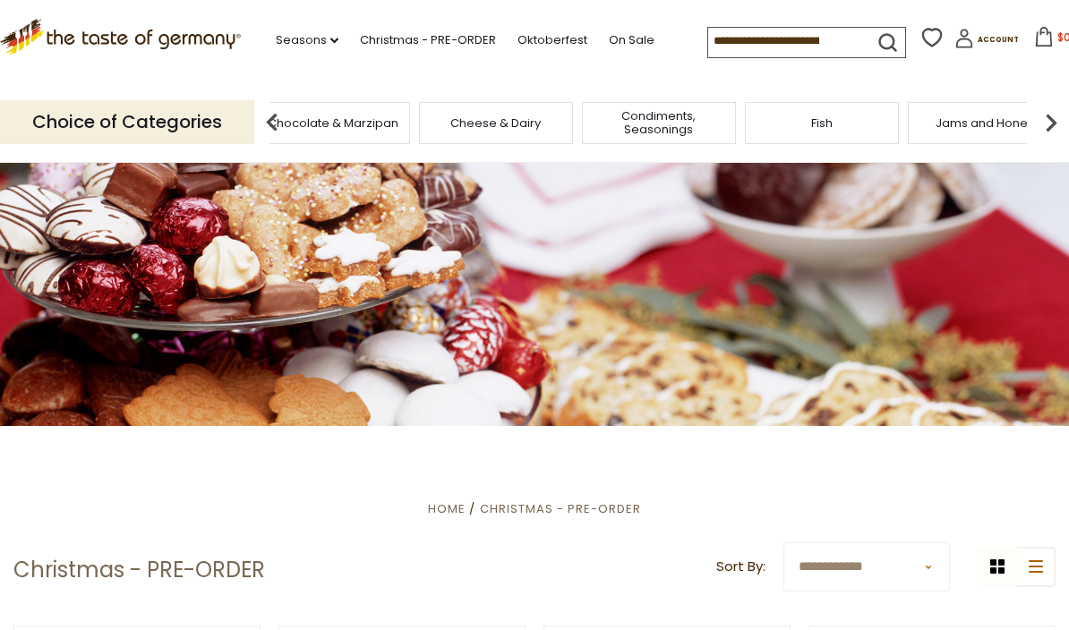
click at [1064, 124] on img at bounding box center [1051, 123] width 36 height 36
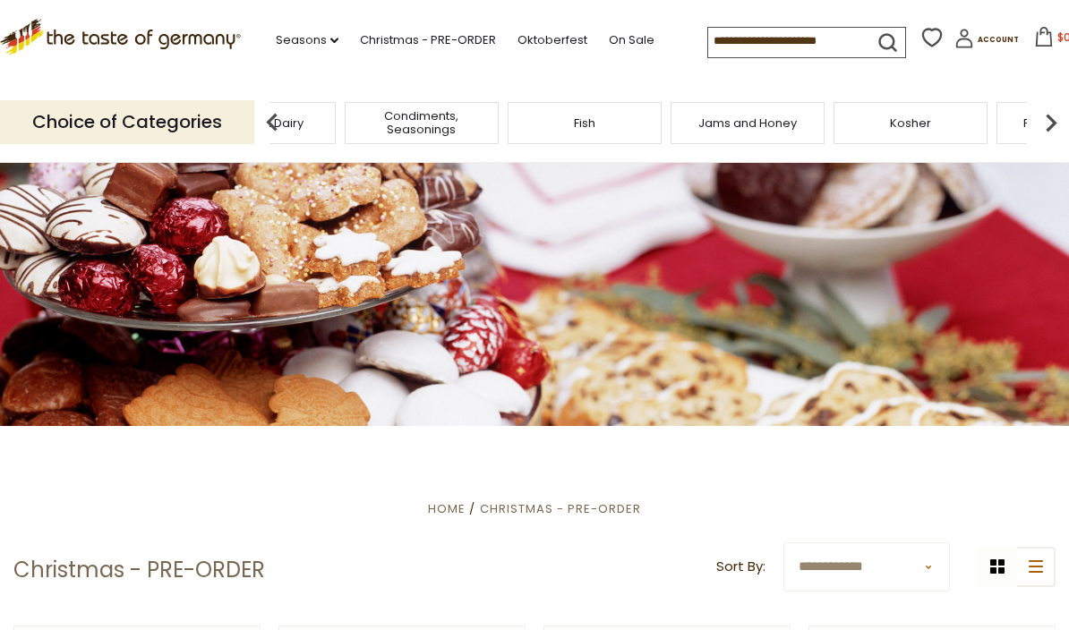
click at [1061, 132] on img at bounding box center [1051, 123] width 36 height 36
click at [287, 124] on span "Cheese & Dairy" at bounding box center [242, 122] width 90 height 13
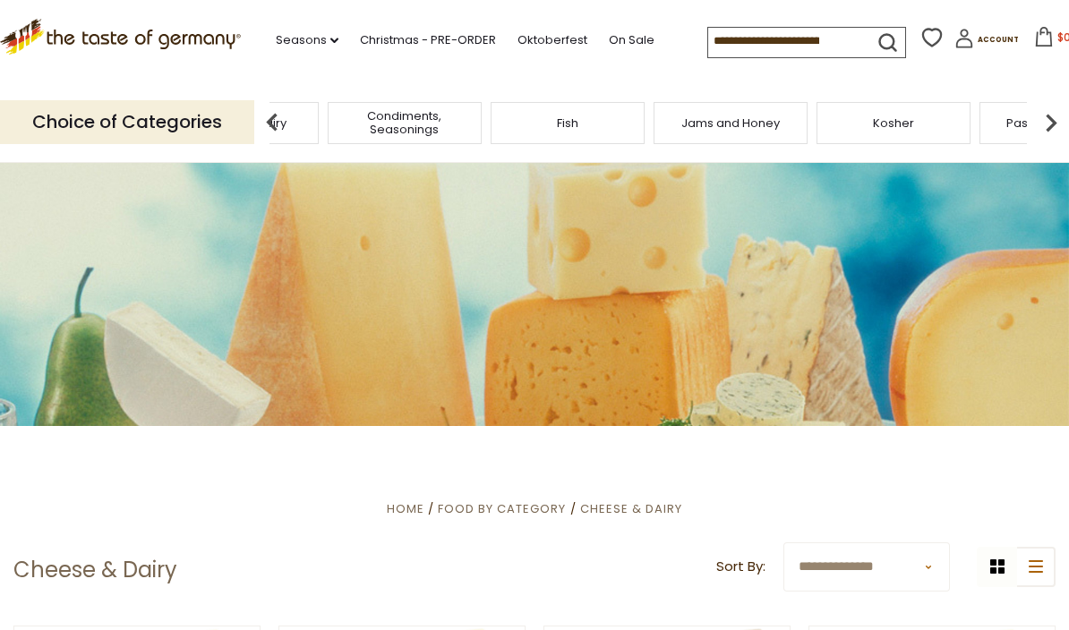
click at [476, 120] on span "Condiments, Seasonings" at bounding box center [404, 122] width 143 height 27
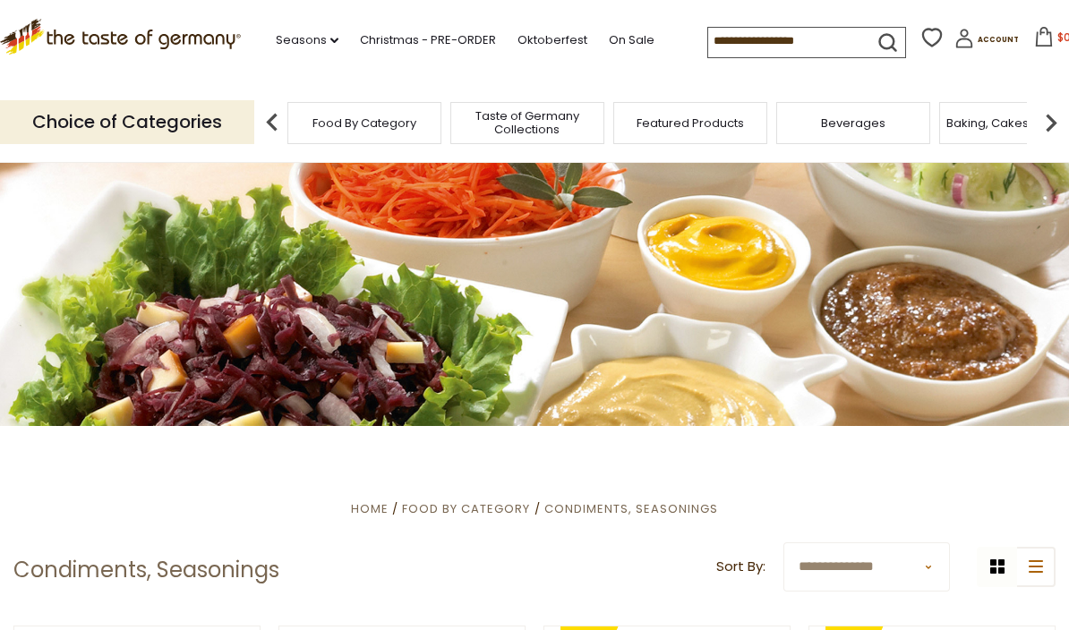
click at [1046, 121] on img at bounding box center [1051, 123] width 36 height 36
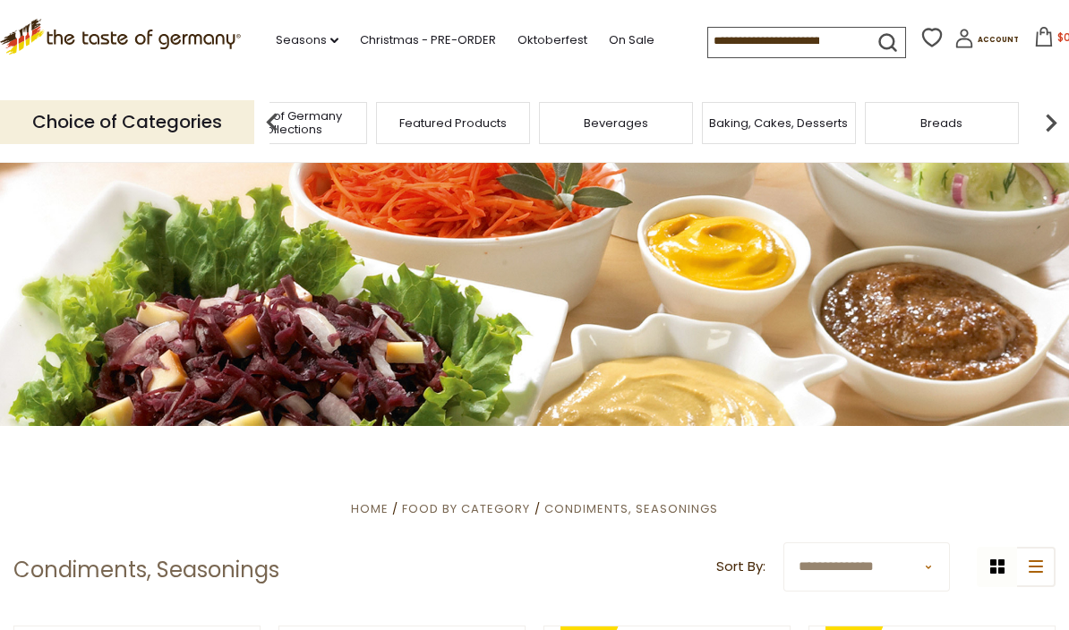
click at [1059, 124] on img at bounding box center [1051, 123] width 36 height 36
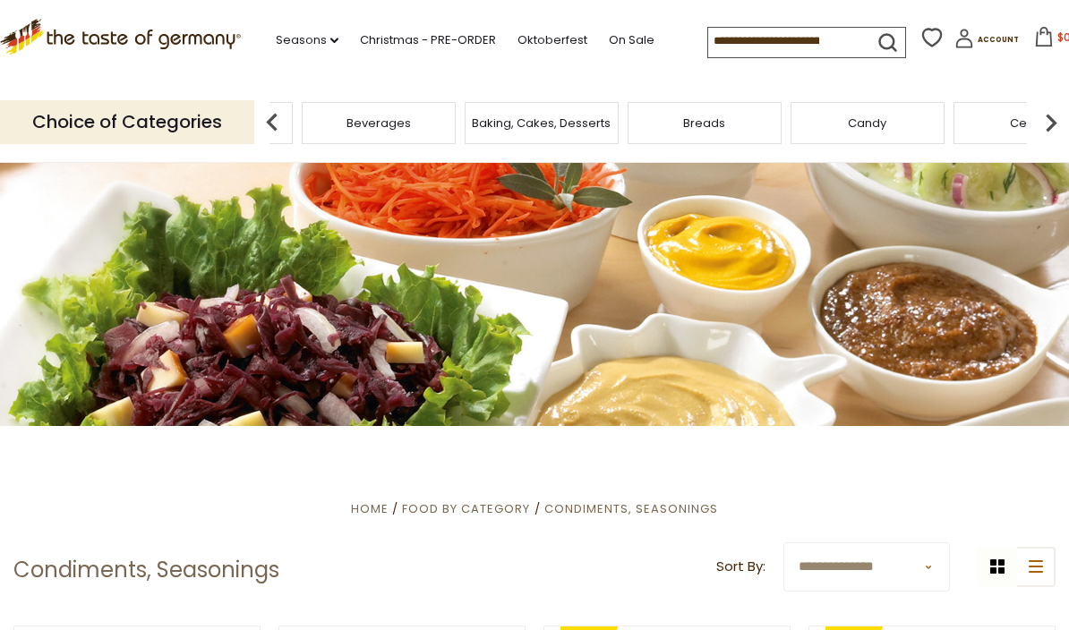
click at [1060, 119] on img at bounding box center [1051, 123] width 36 height 36
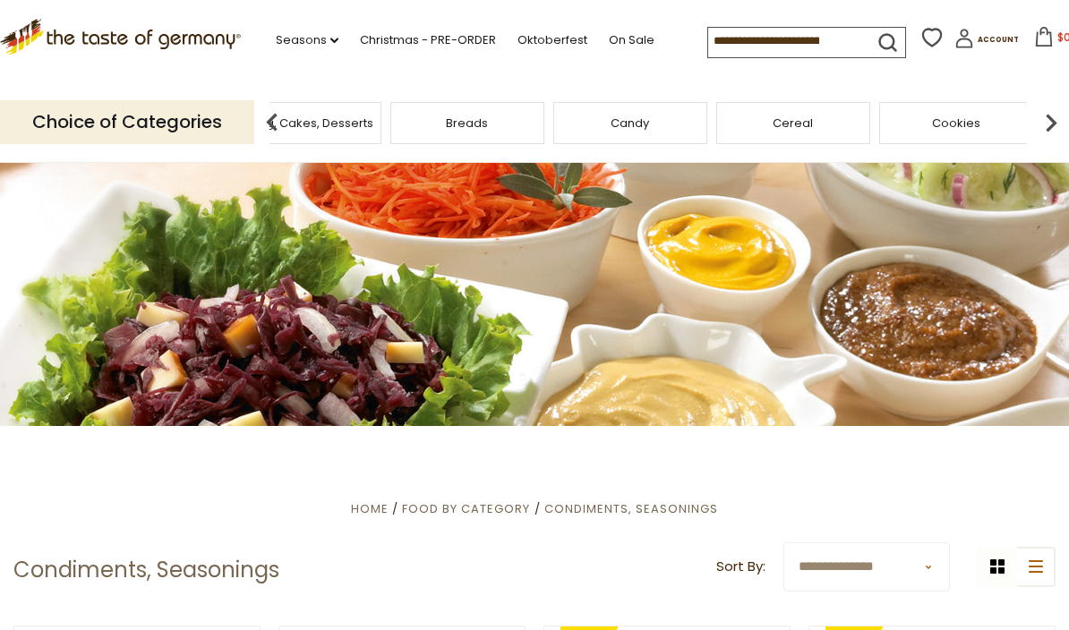
click at [1055, 119] on img at bounding box center [1051, 123] width 36 height 36
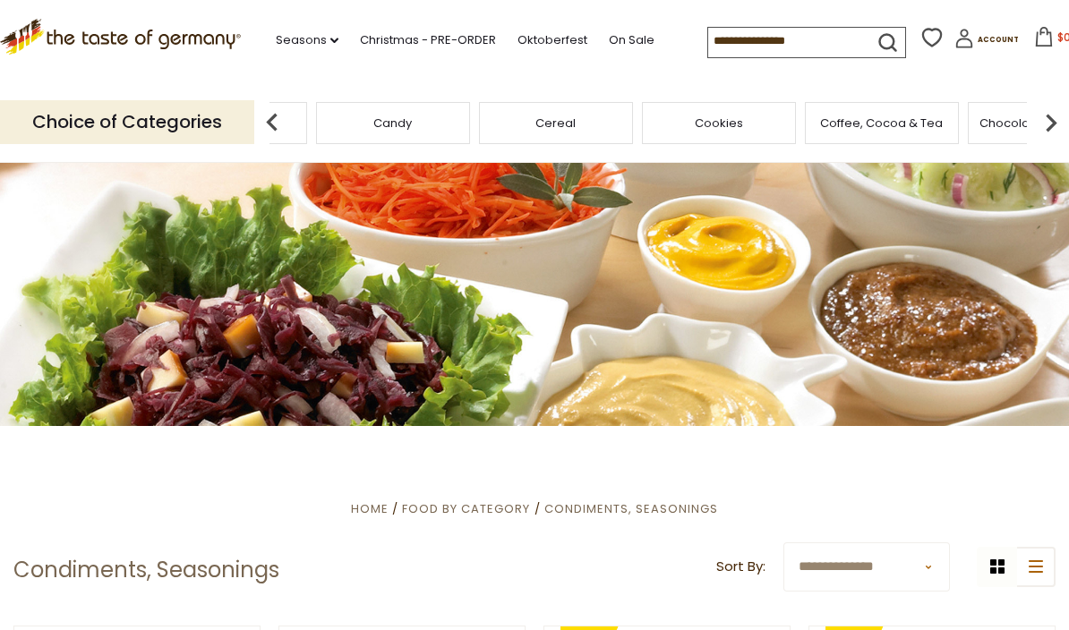
click at [1059, 122] on img at bounding box center [1051, 123] width 36 height 36
click at [476, 119] on span "Condiments, Seasonings" at bounding box center [404, 122] width 143 height 27
click at [715, 40] on input at bounding box center [783, 40] width 151 height 25
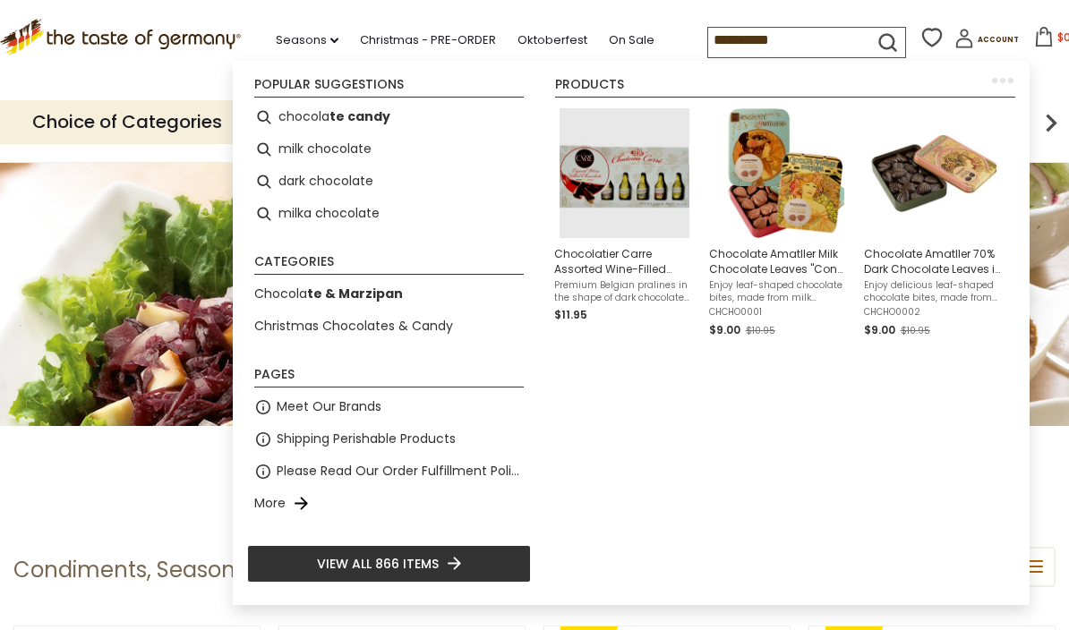
type input "**********"
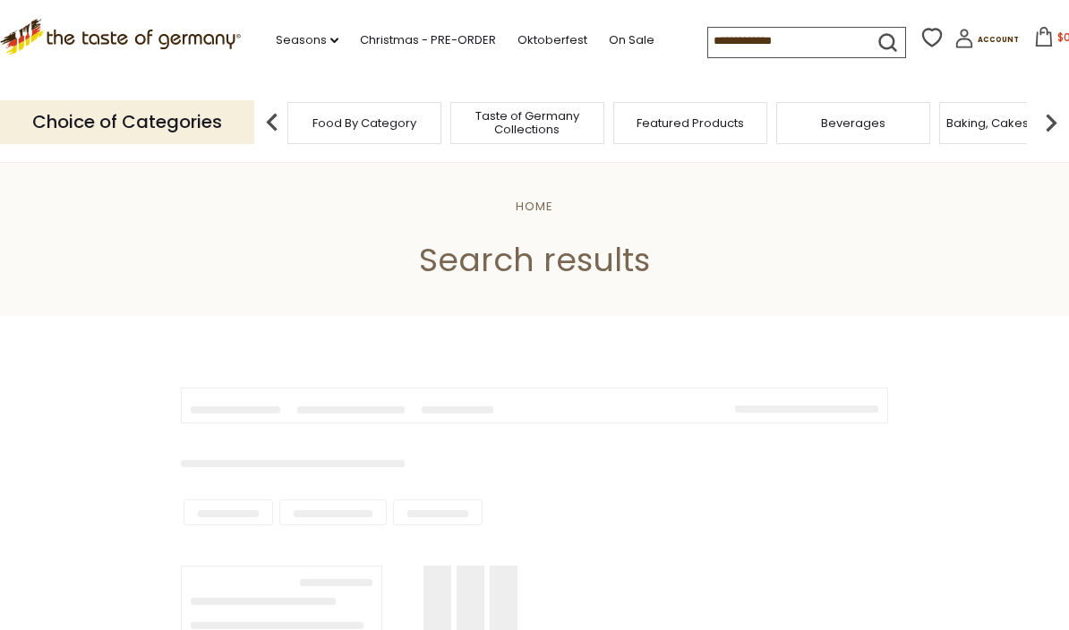
type input "**********"
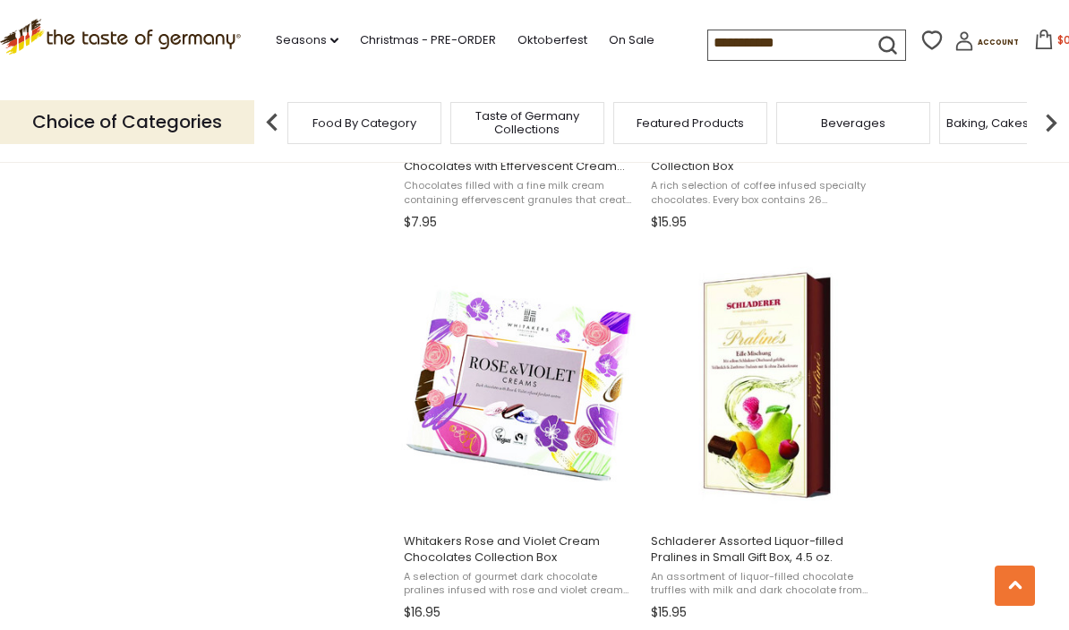
scroll to position [2196, 0]
click at [769, 553] on span "Schladerer Assorted Liquor-filled Pralines in Small Gift Box, 4.5 oz." at bounding box center [767, 550] width 232 height 32
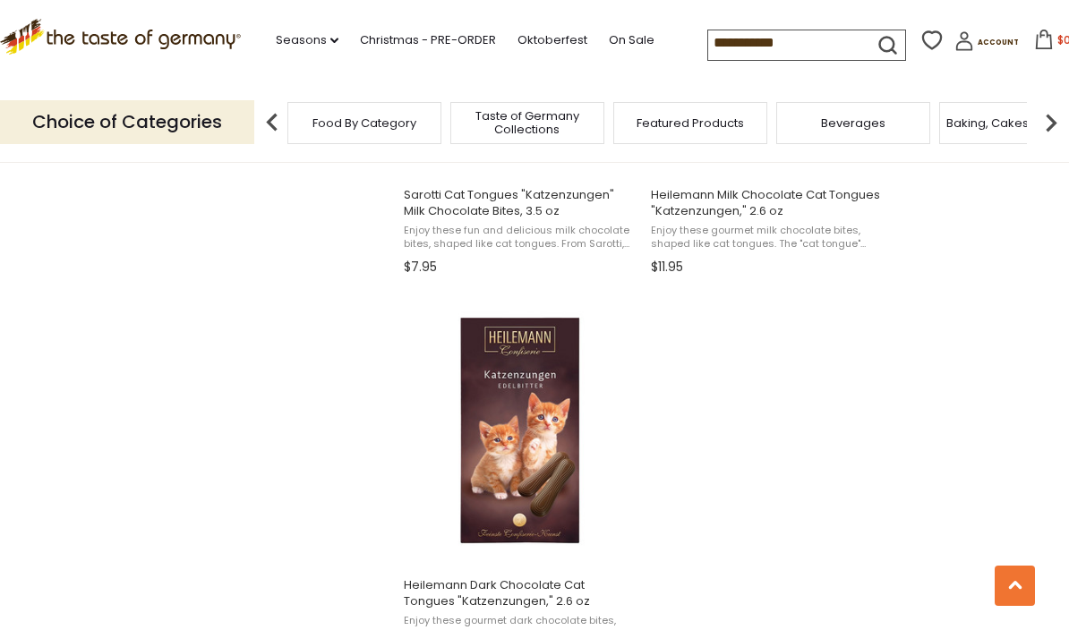
scroll to position [3210, 0]
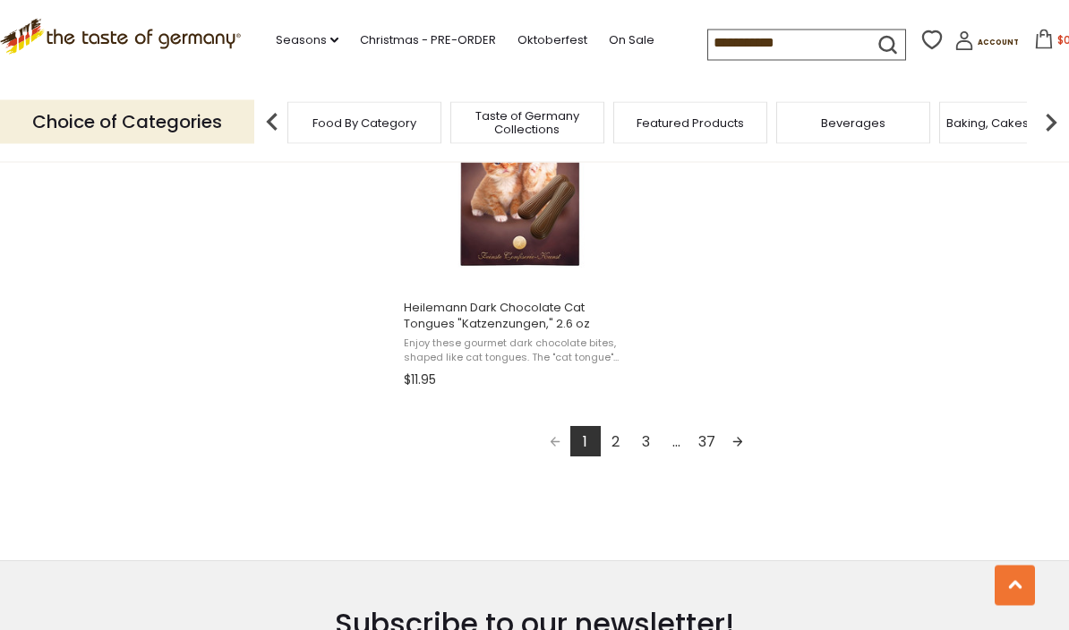
click at [629, 452] on link "2" at bounding box center [616, 442] width 30 height 30
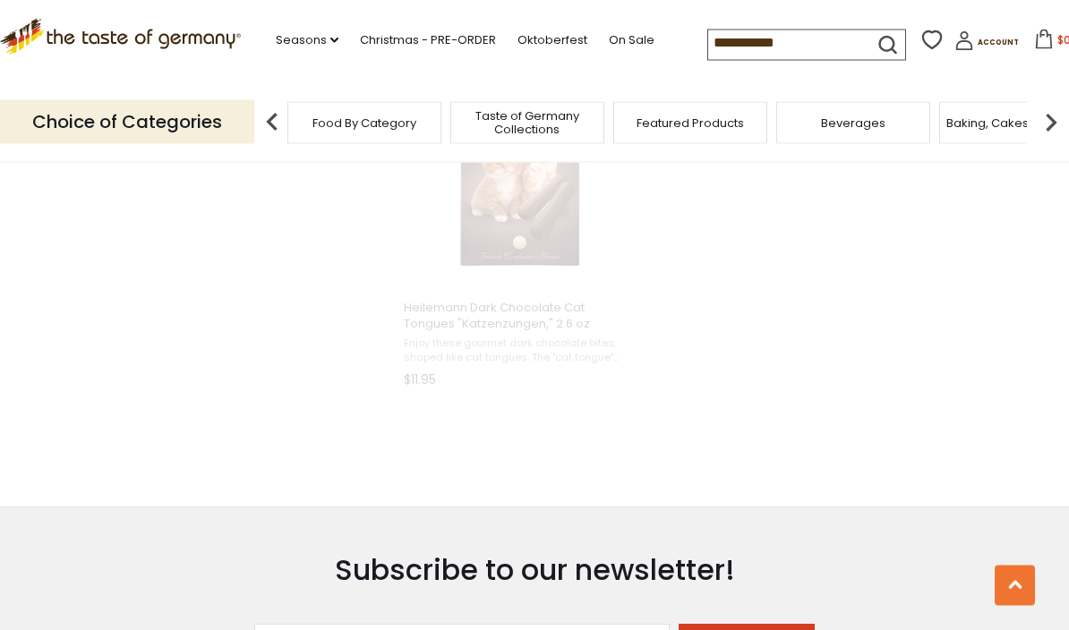
scroll to position [1267, 0]
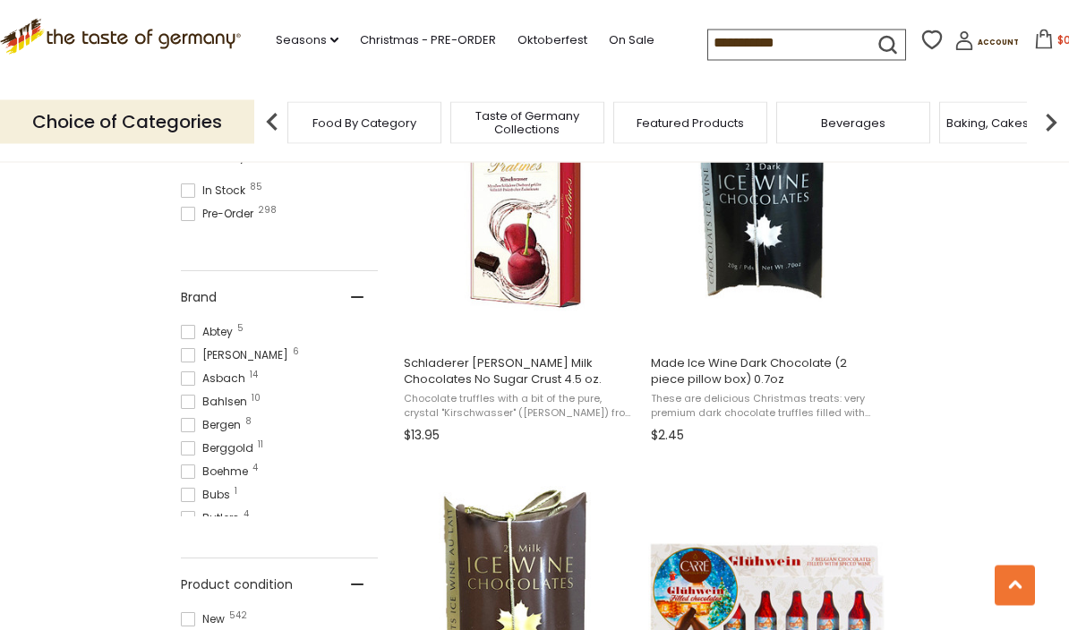
click at [324, 550] on div "Brand Abtey 5 Anthon Berg 6 Asbach 14 Bahlsen 10 Bergen 8 Berggold 11 Boehme 4 …" at bounding box center [279, 415] width 197 height 287
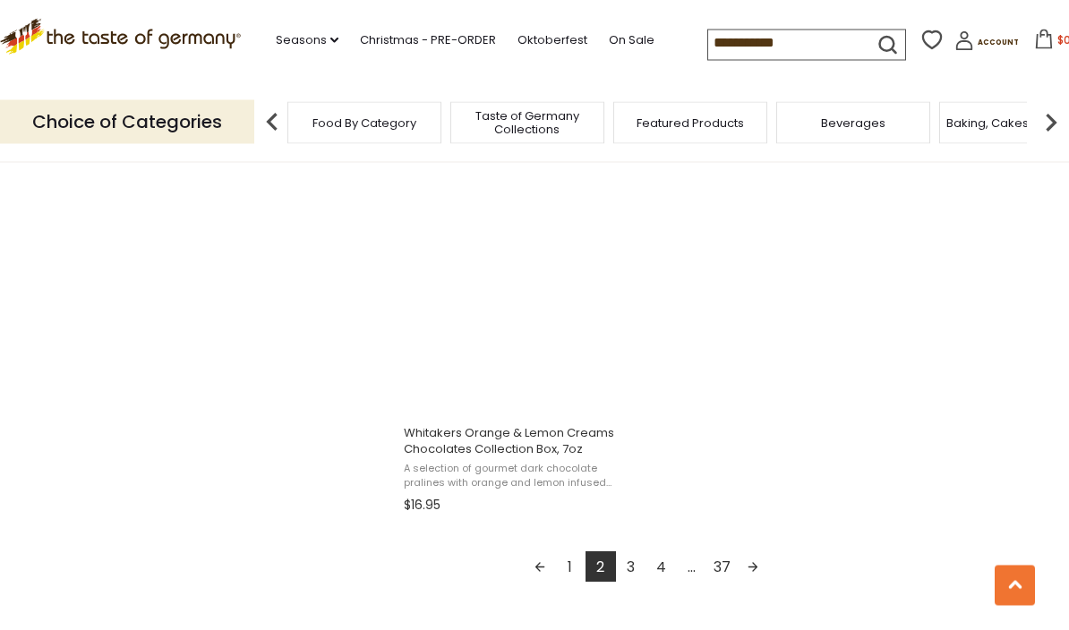
scroll to position [3094, 0]
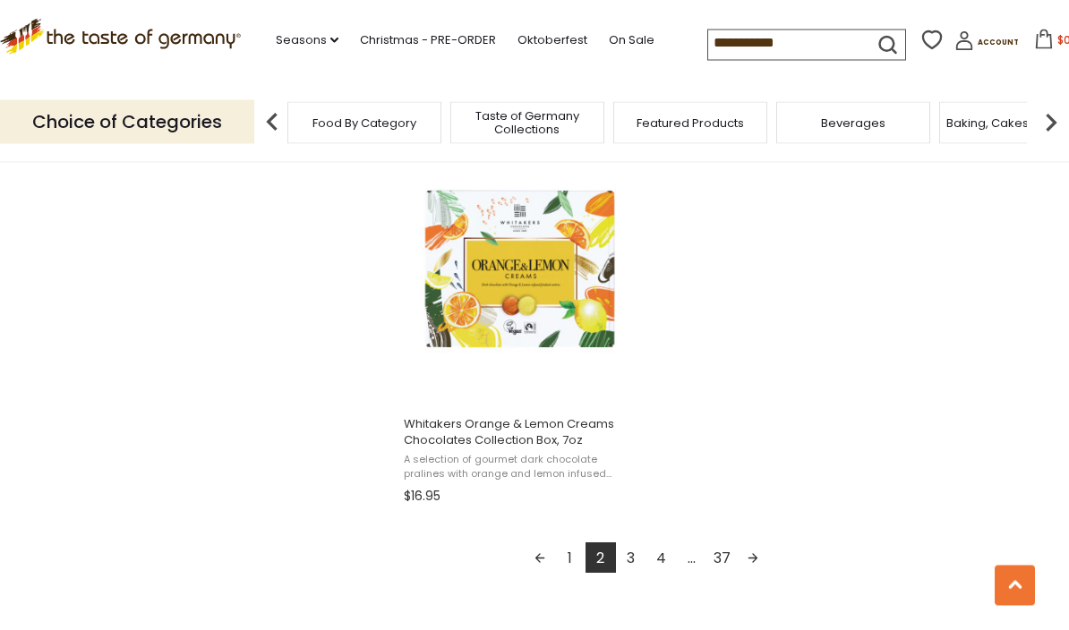
click at [640, 570] on link "3" at bounding box center [631, 558] width 30 height 30
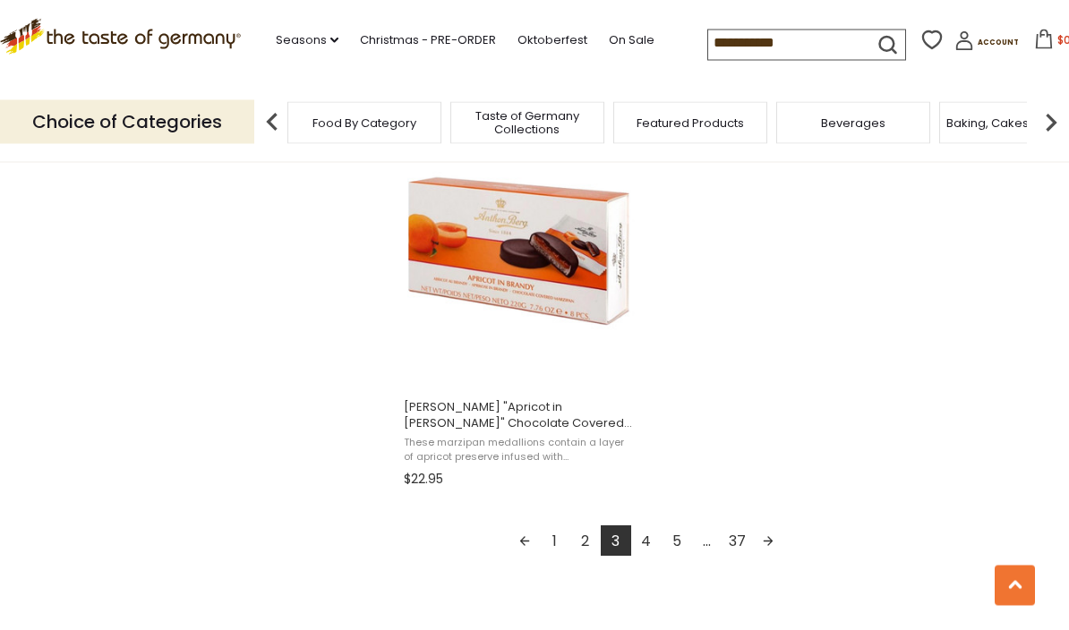
scroll to position [3115, 0]
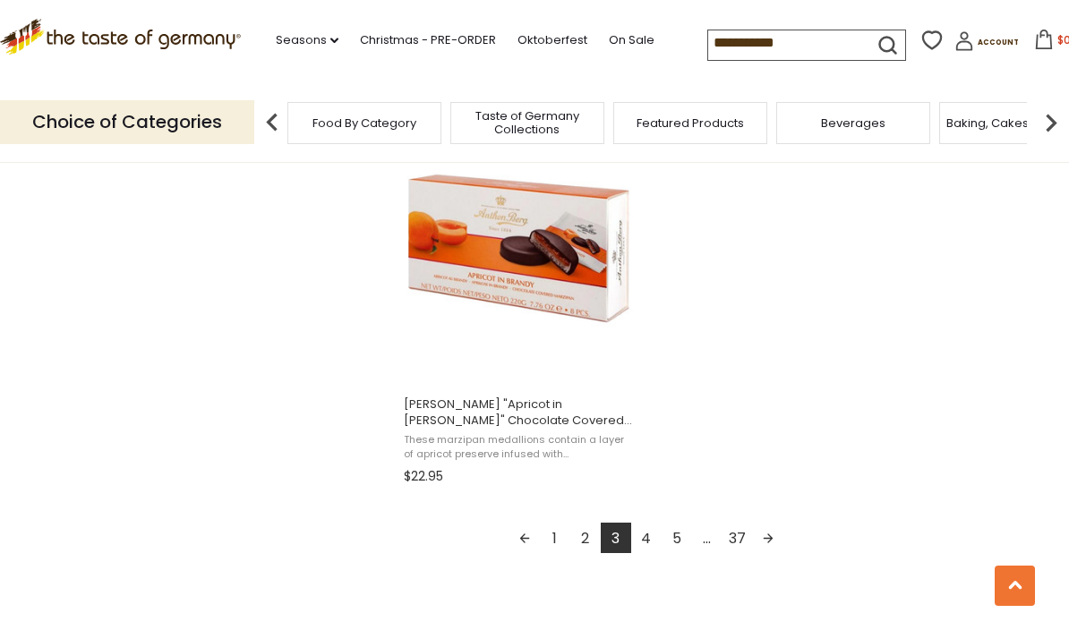
click at [650, 547] on link "4" at bounding box center [646, 538] width 30 height 30
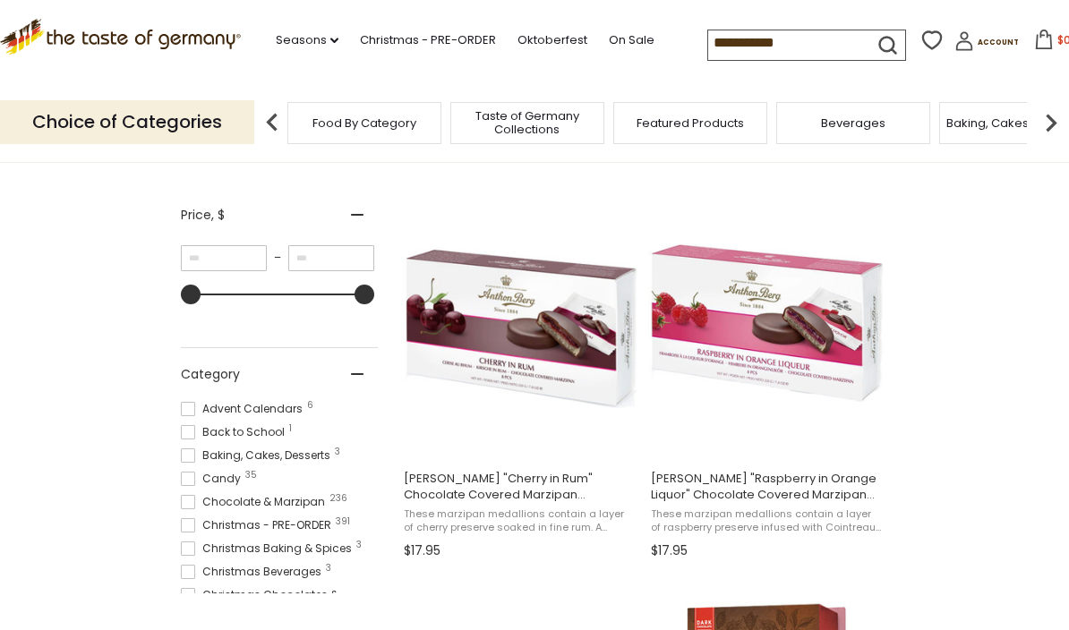
click at [723, 43] on input "**********" at bounding box center [783, 42] width 151 height 25
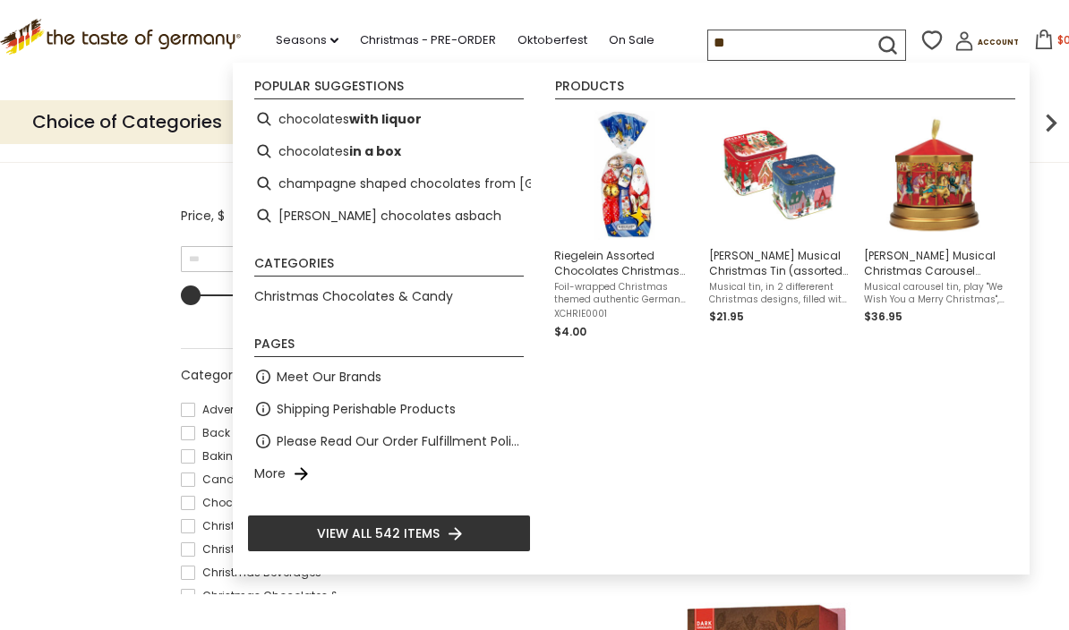
type input "*"
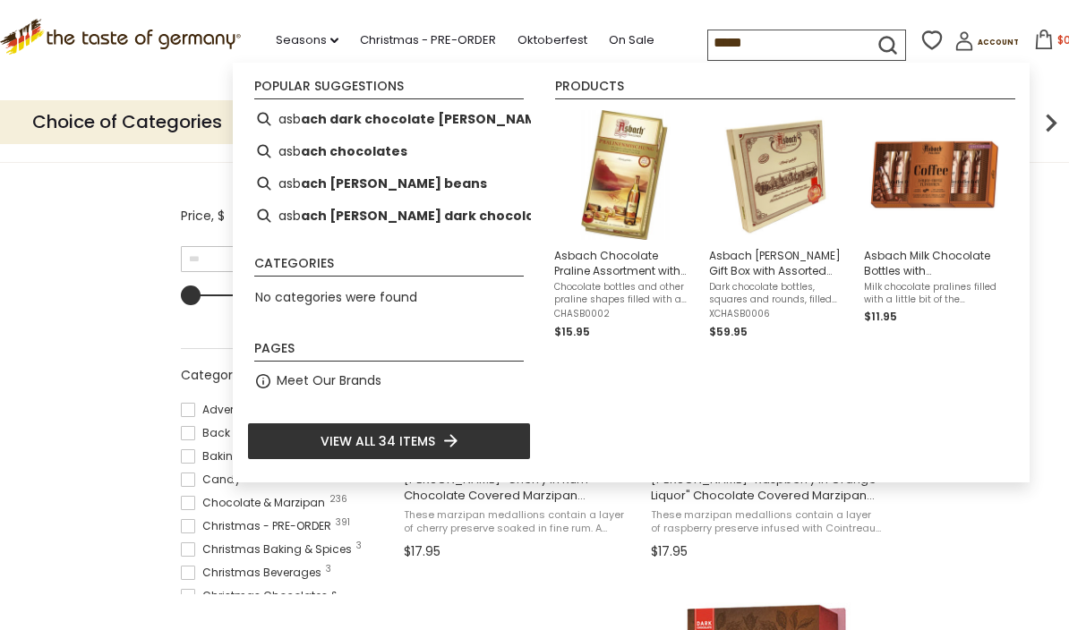
type input "******"
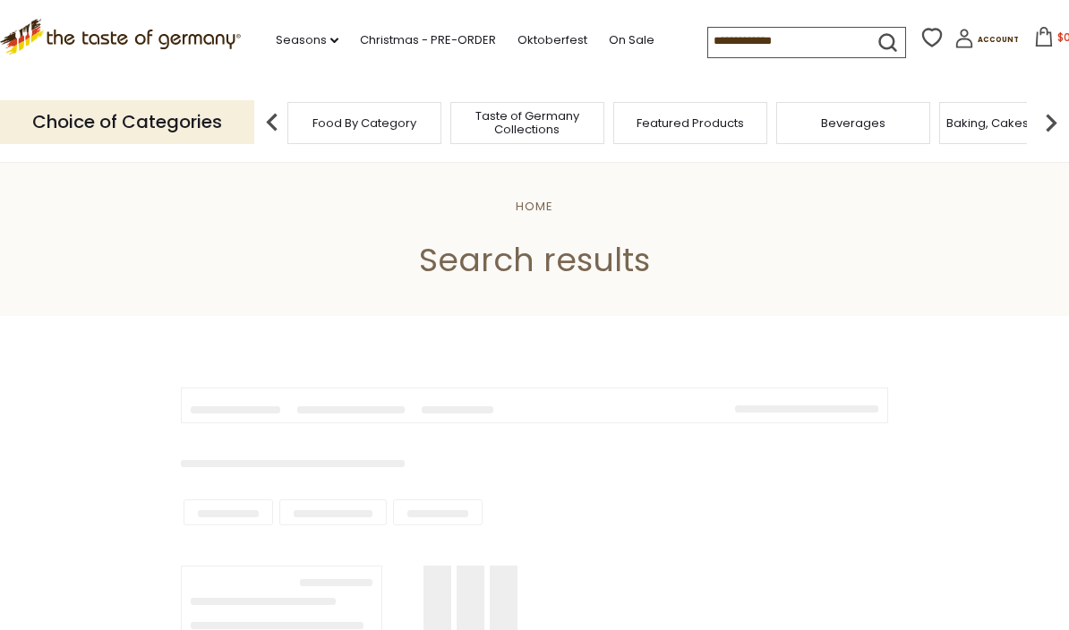
type input "******"
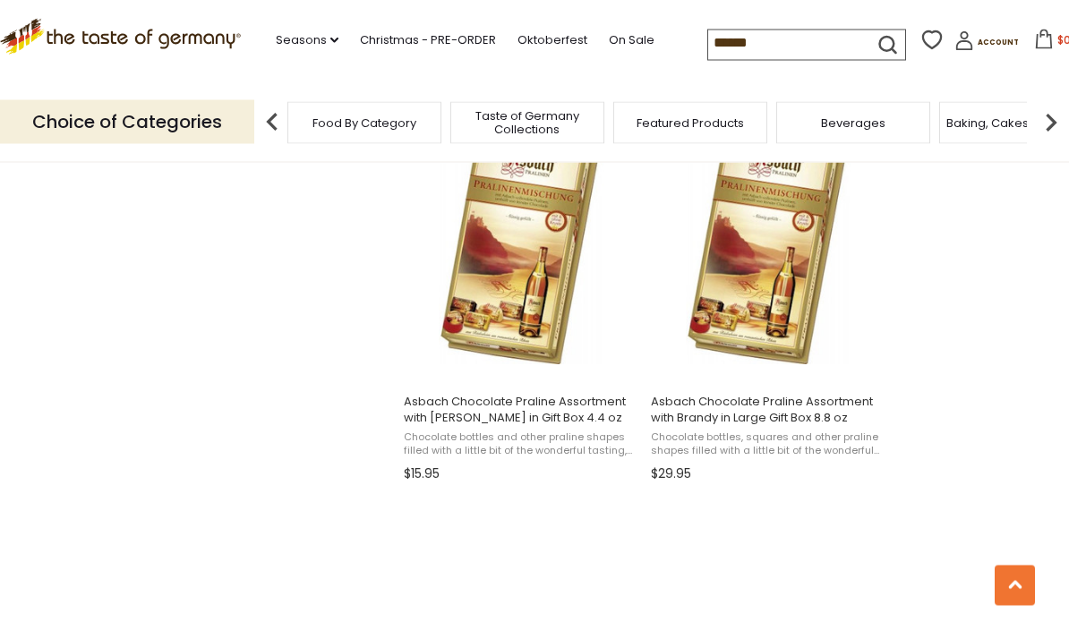
scroll to position [2727, 0]
click at [497, 414] on span "Asbach Chocolate Praline Assortment with [PERSON_NAME] in Gift Box 4.4 oz" at bounding box center [520, 410] width 232 height 32
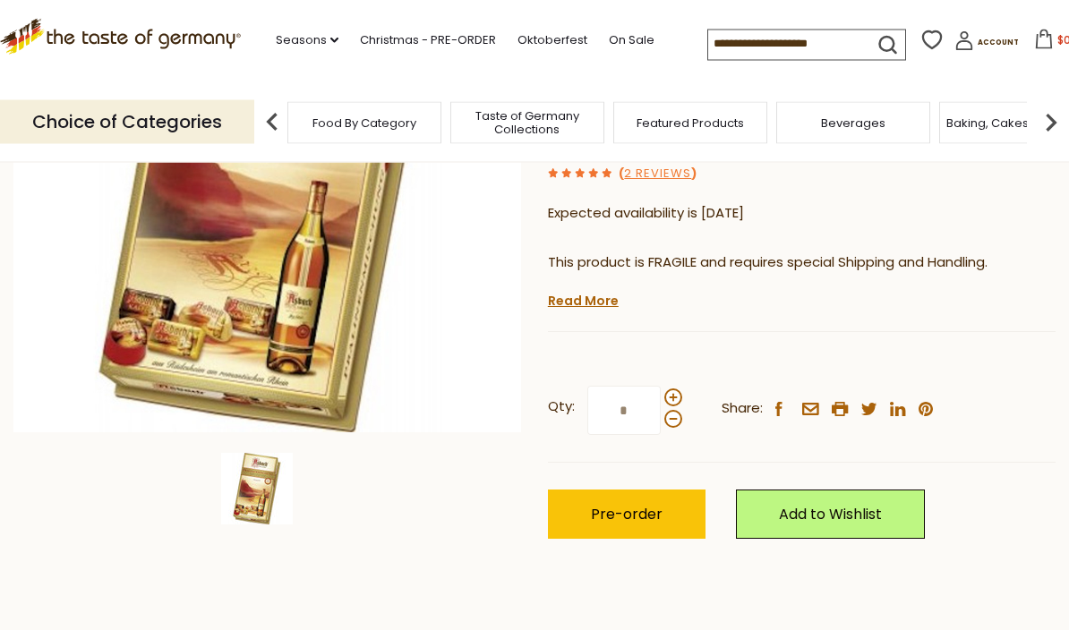
scroll to position [324, 0]
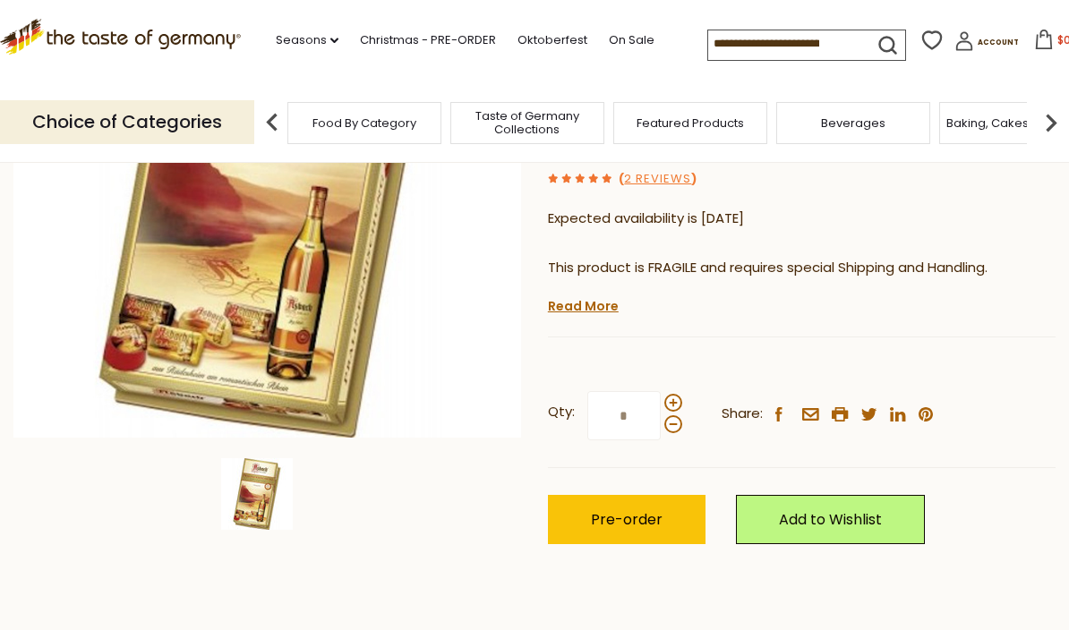
click at [848, 495] on link "Add to Wishlist" at bounding box center [830, 519] width 189 height 49
click at [801, 570] on link "2025" at bounding box center [786, 579] width 31 height 19
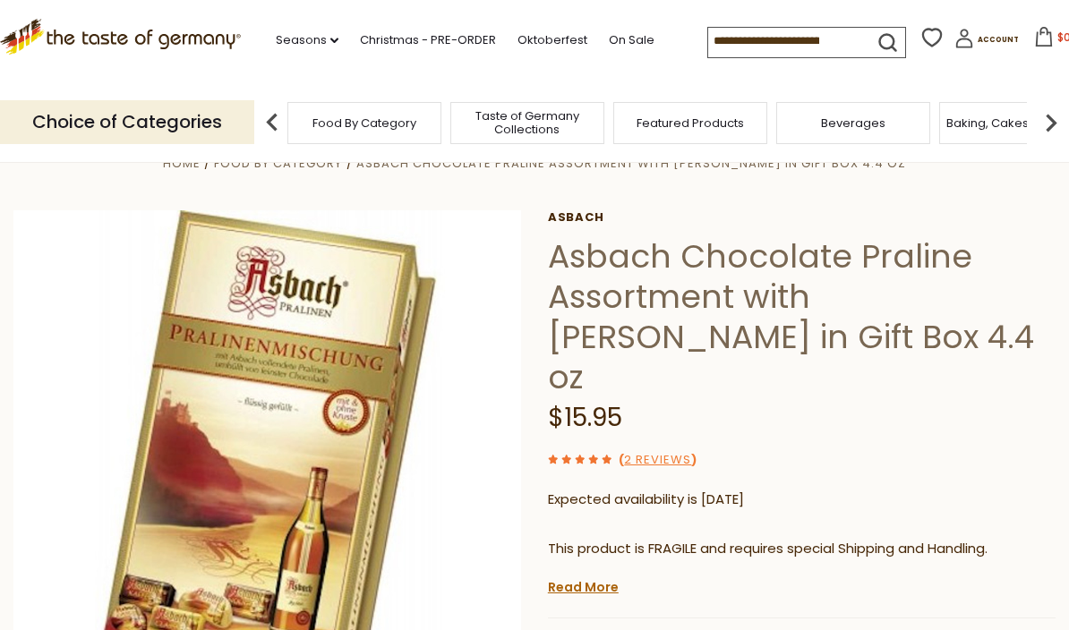
scroll to position [0, 0]
